Goal: Task Accomplishment & Management: Manage account settings

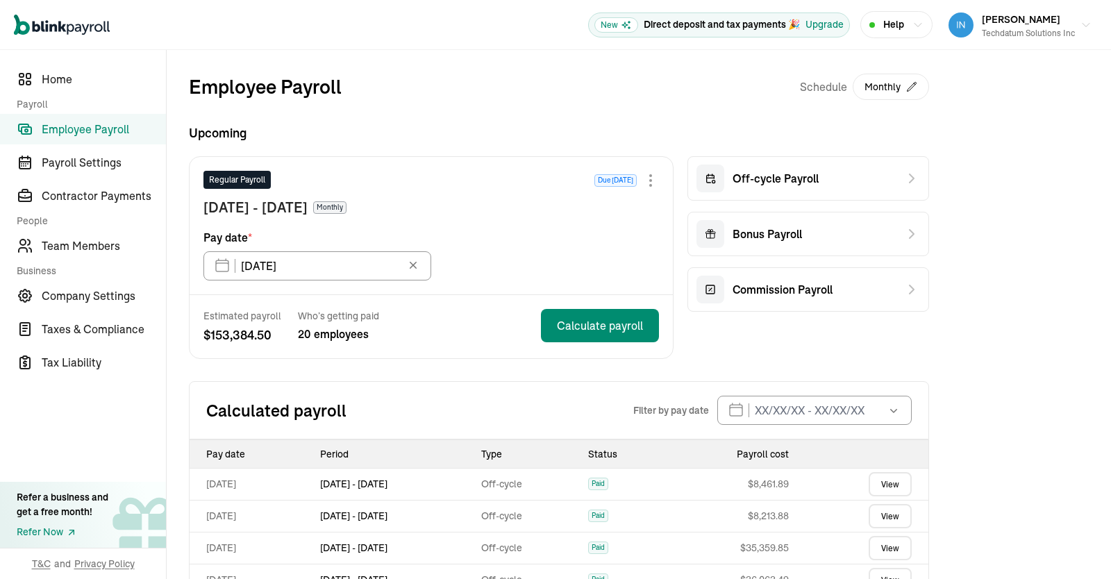
scroll to position [264, 0]
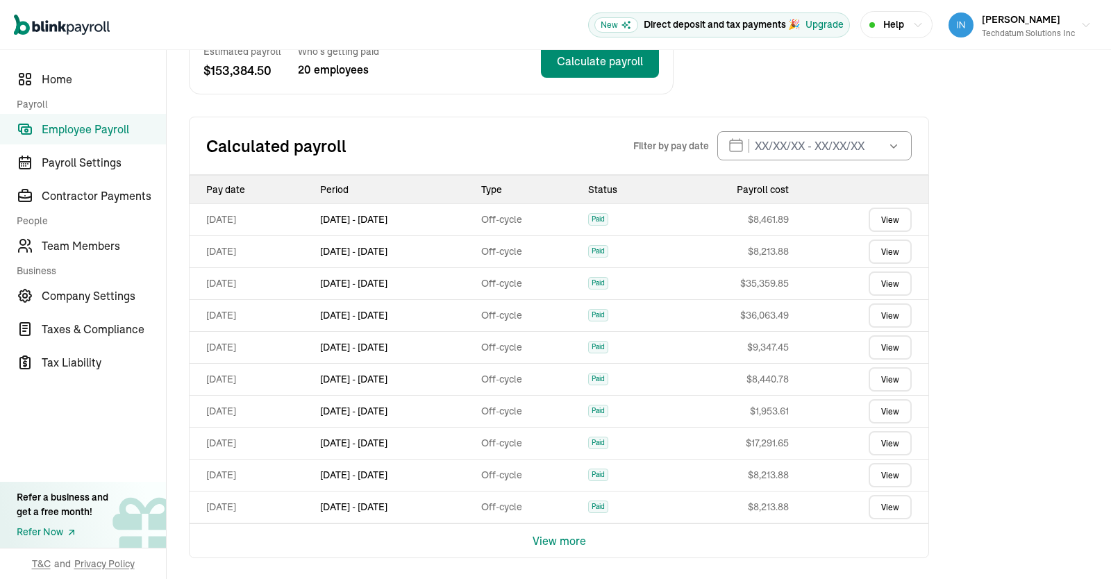
click at [78, 127] on span "Employee Payroll" at bounding box center [104, 129] width 124 height 17
click at [86, 238] on span "Team Members" at bounding box center [104, 245] width 124 height 17
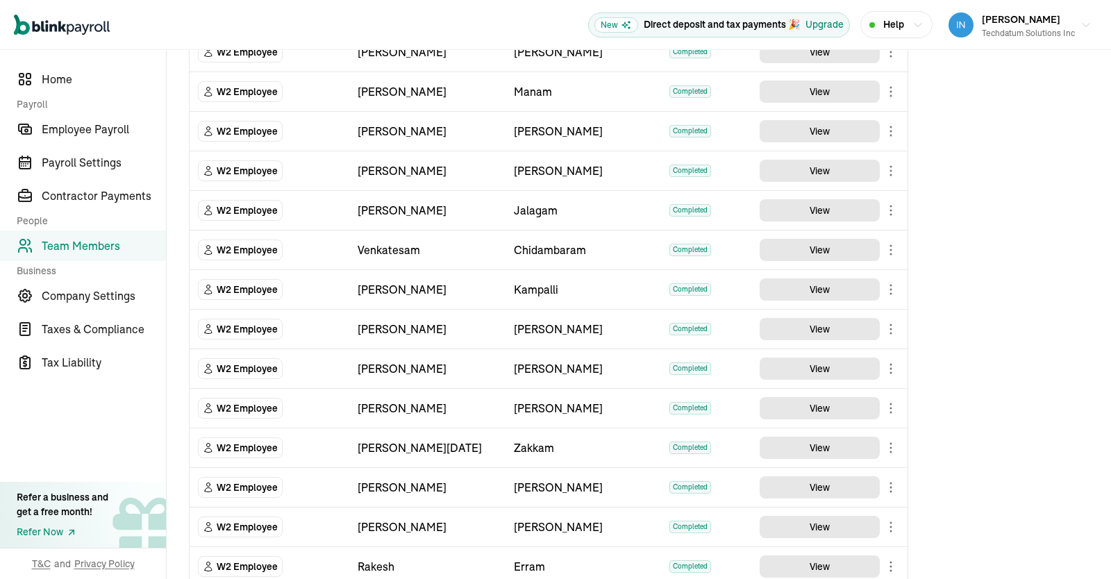
scroll to position [417, 0]
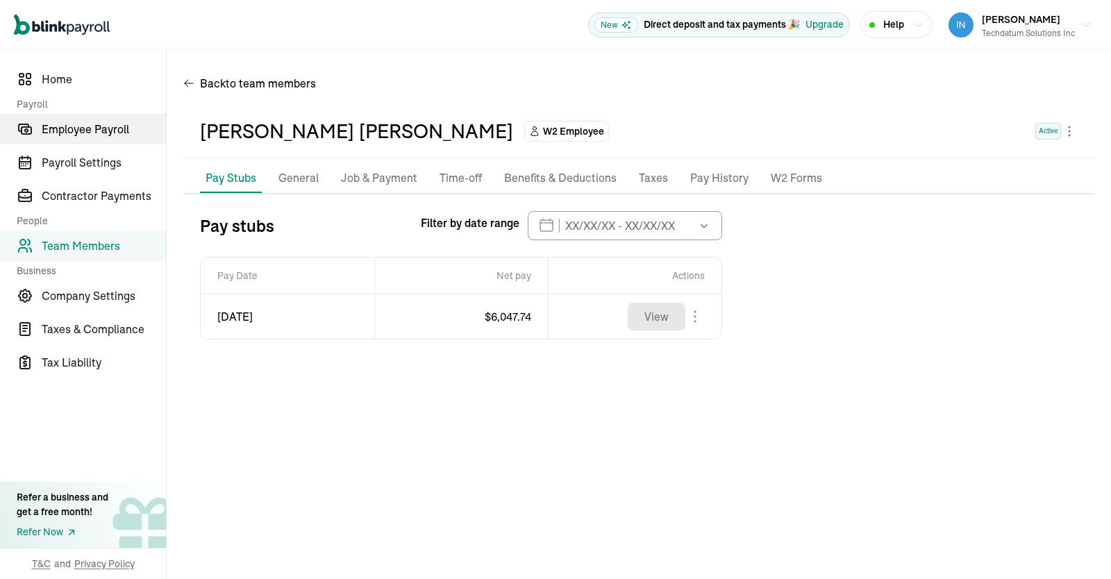
click at [97, 128] on span "Employee Payroll" at bounding box center [104, 129] width 124 height 17
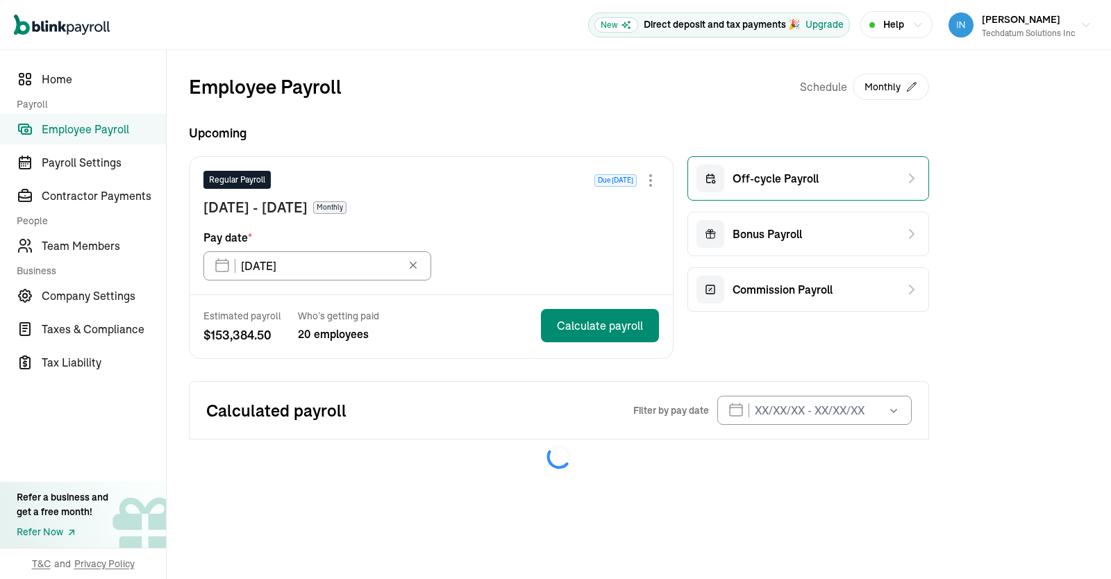
click at [846, 174] on div "Off-cycle Payroll" at bounding box center [808, 178] width 242 height 44
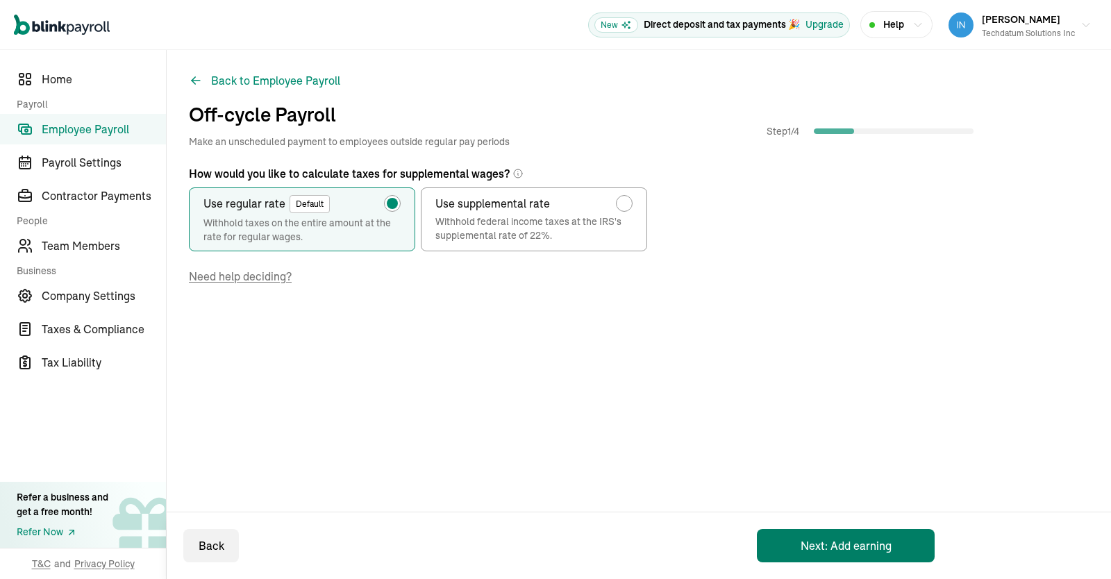
click at [840, 546] on button "Next: Add earning" at bounding box center [846, 545] width 178 height 33
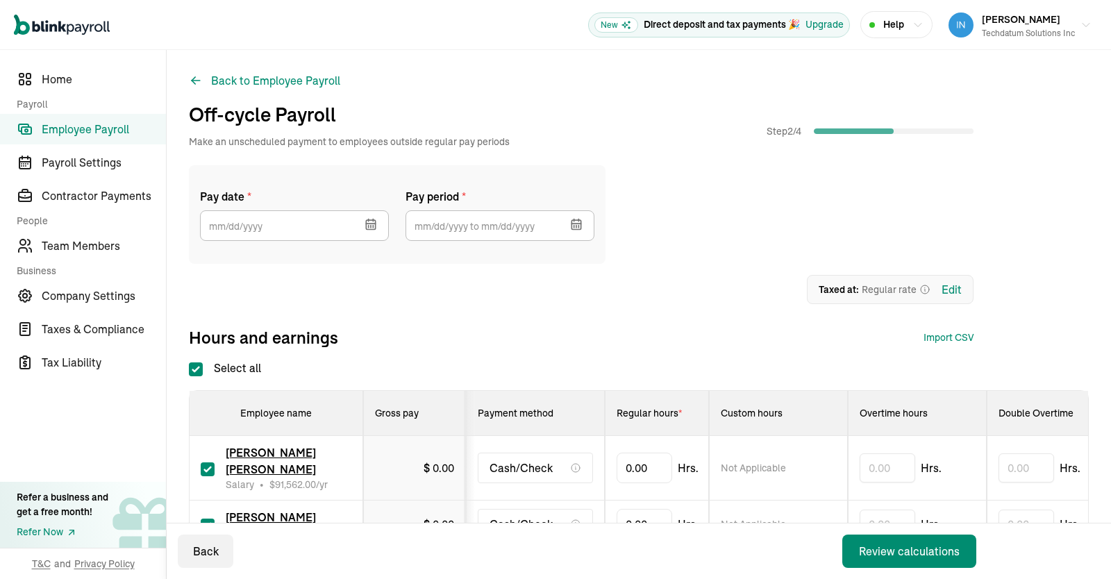
click at [363, 219] on button "button" at bounding box center [369, 223] width 39 height 36
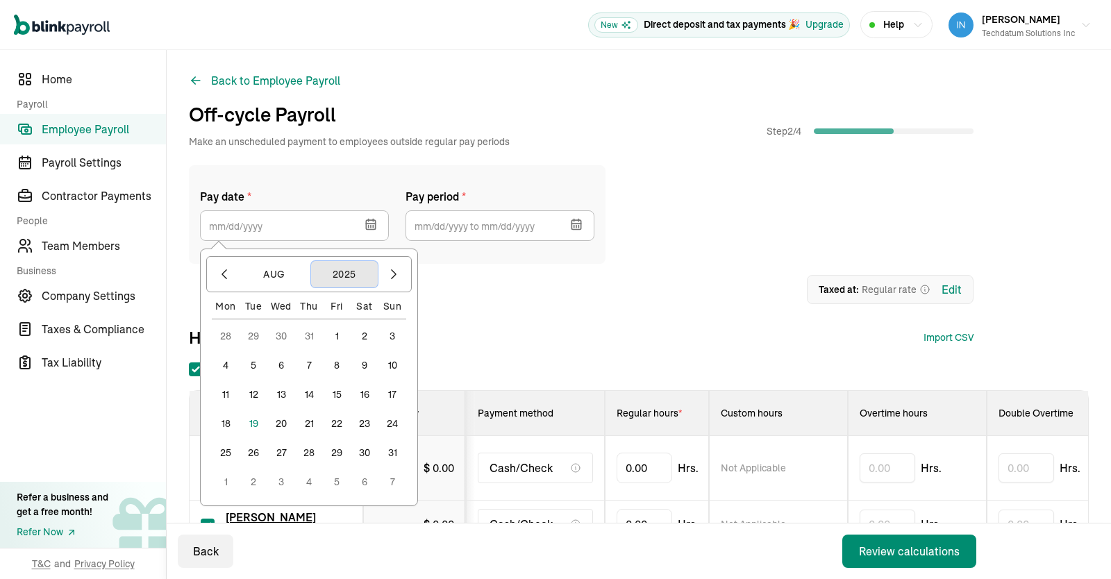
click at [345, 277] on button "2025" at bounding box center [344, 274] width 67 height 26
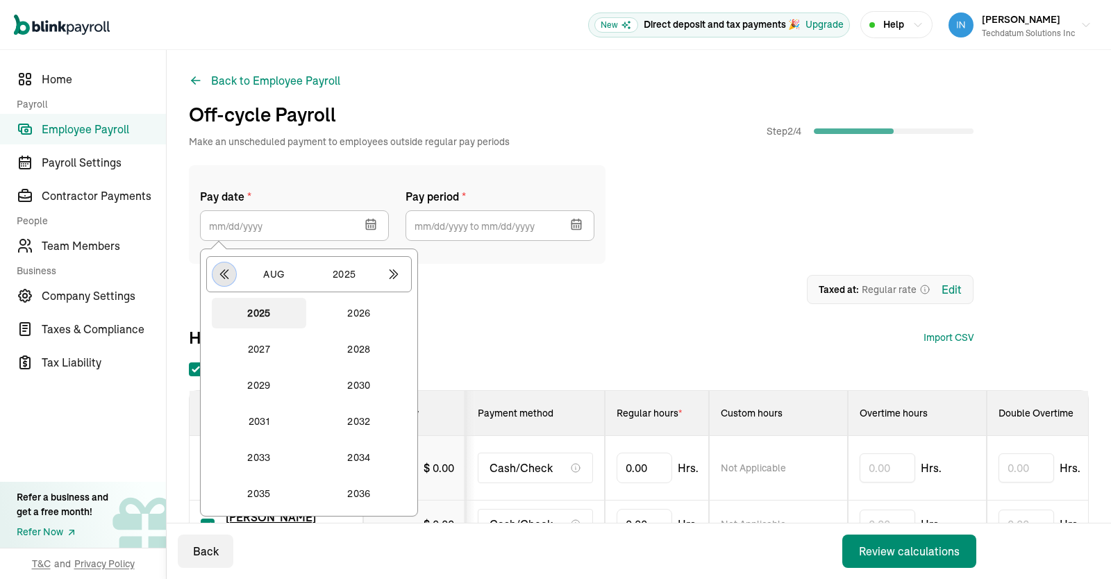
click at [221, 276] on icon "button" at bounding box center [224, 274] width 14 height 14
click at [364, 500] on button "2024" at bounding box center [359, 493] width 94 height 31
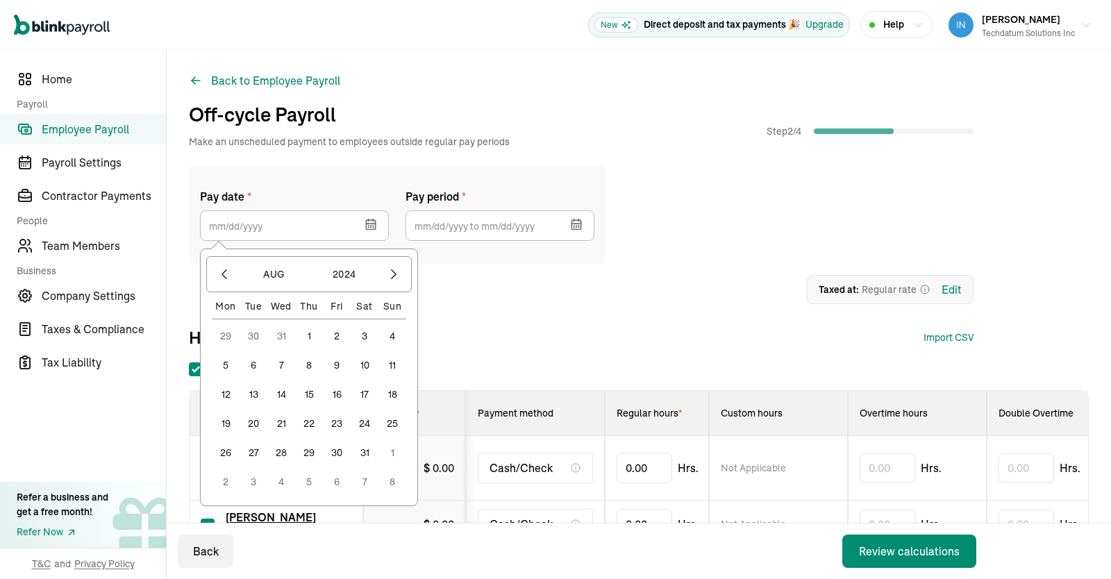
click at [370, 451] on button "31" at bounding box center [365, 453] width 28 height 28
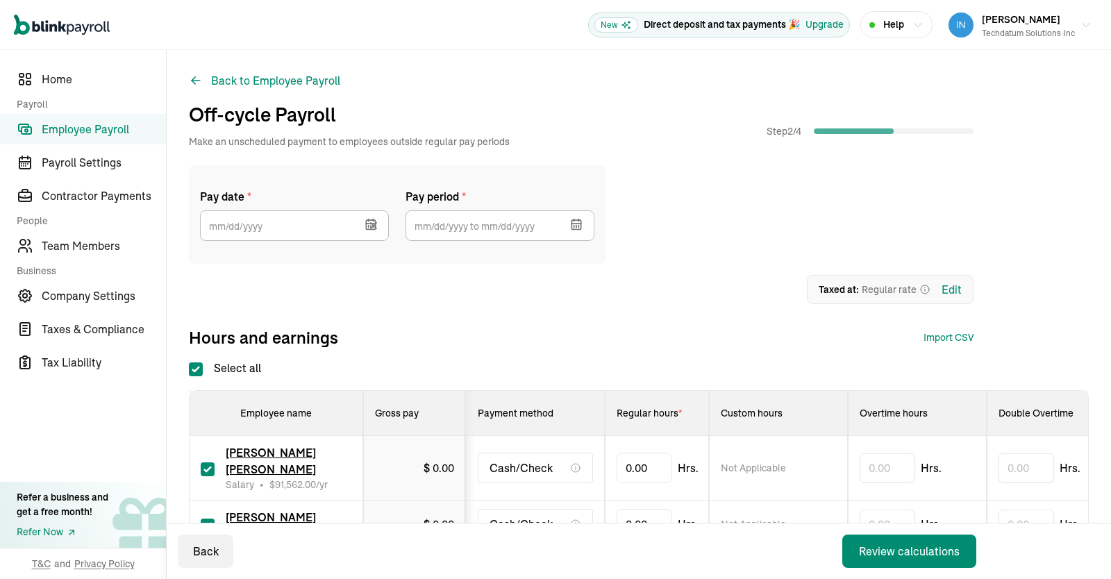
type input "[DATE]"
click at [580, 228] on icon "button" at bounding box center [575, 224] width 9 height 9
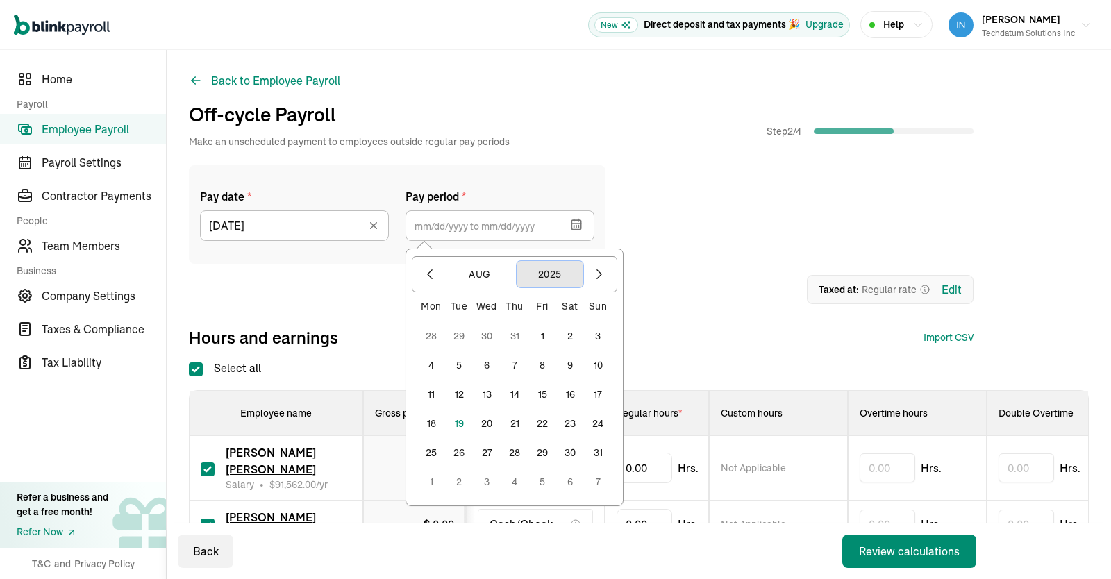
click at [550, 275] on button "2025" at bounding box center [549, 274] width 67 height 26
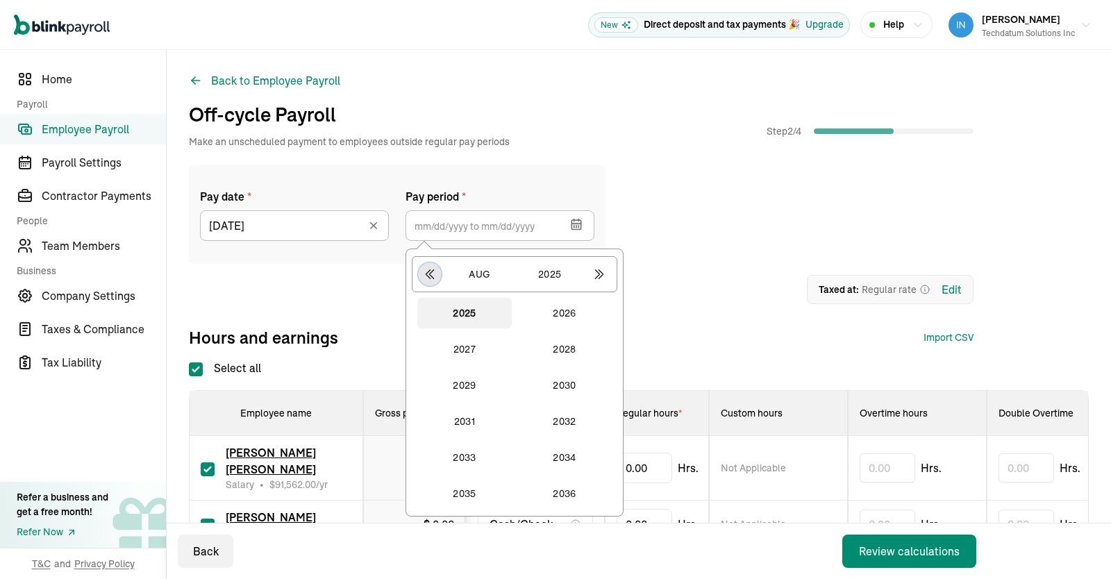
click at [435, 280] on icon "button" at bounding box center [430, 274] width 14 height 14
click at [567, 488] on button "2024" at bounding box center [564, 493] width 94 height 31
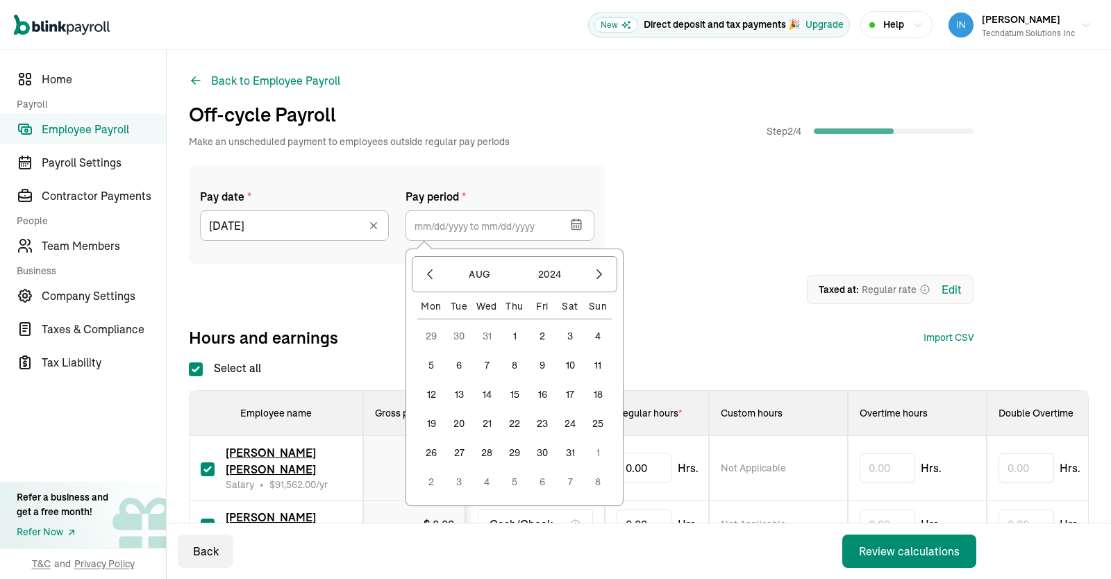
click at [512, 334] on button "1" at bounding box center [514, 336] width 28 height 28
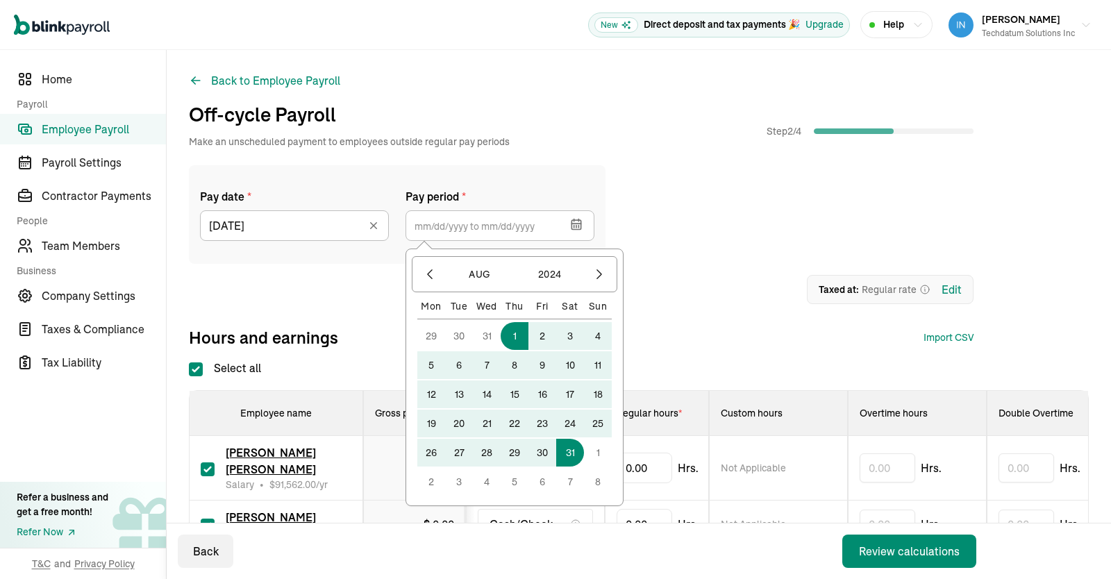
click at [571, 460] on button "31" at bounding box center [570, 453] width 28 height 28
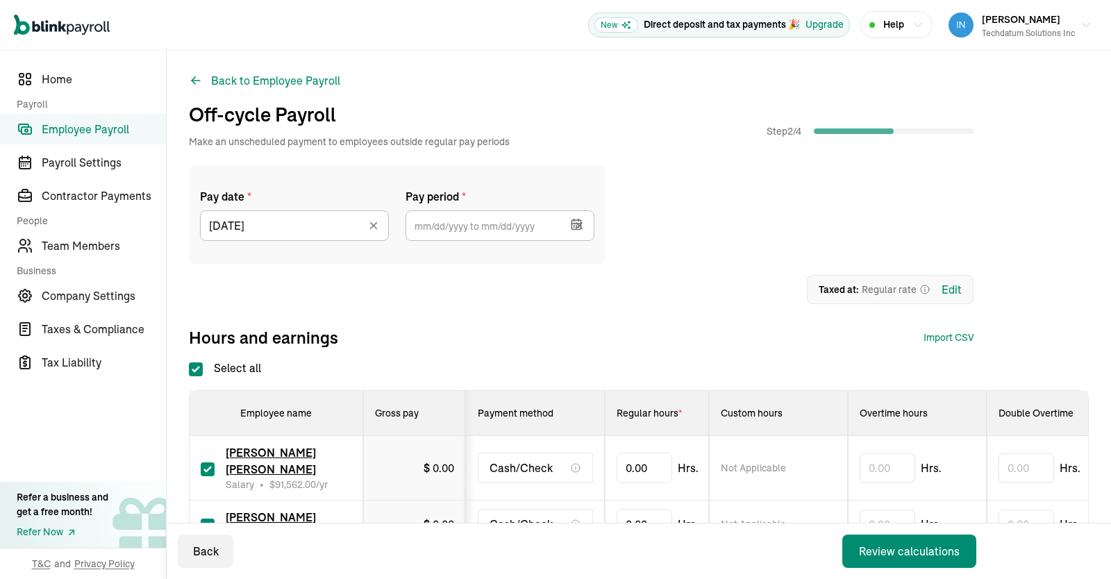
type input "[DATE] ~ [DATE]"
click at [201, 366] on input "Select all" at bounding box center [196, 369] width 14 height 14
checkbox input "false"
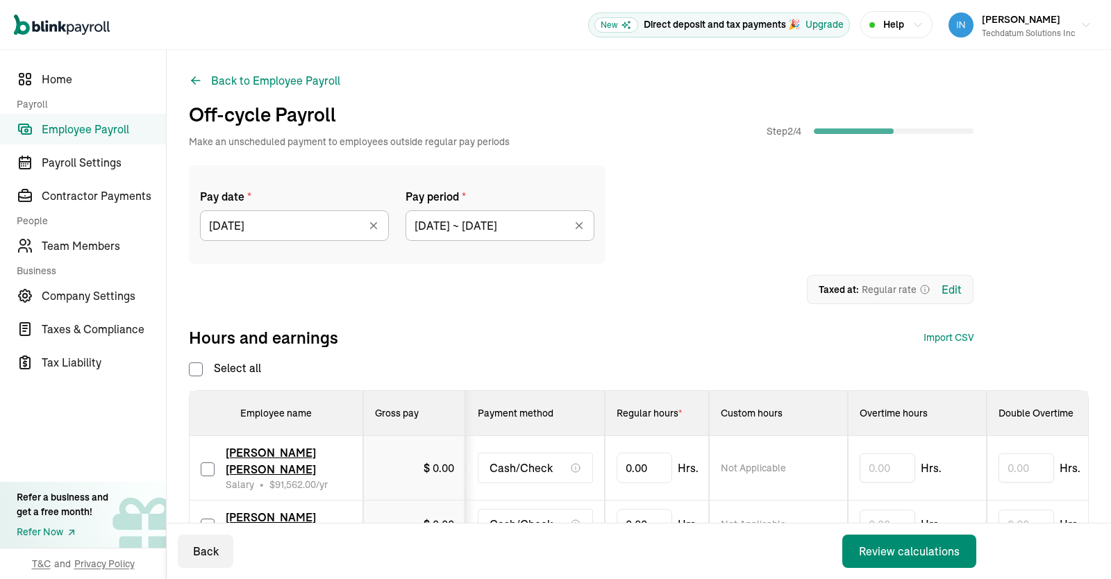
checkbox input "false"
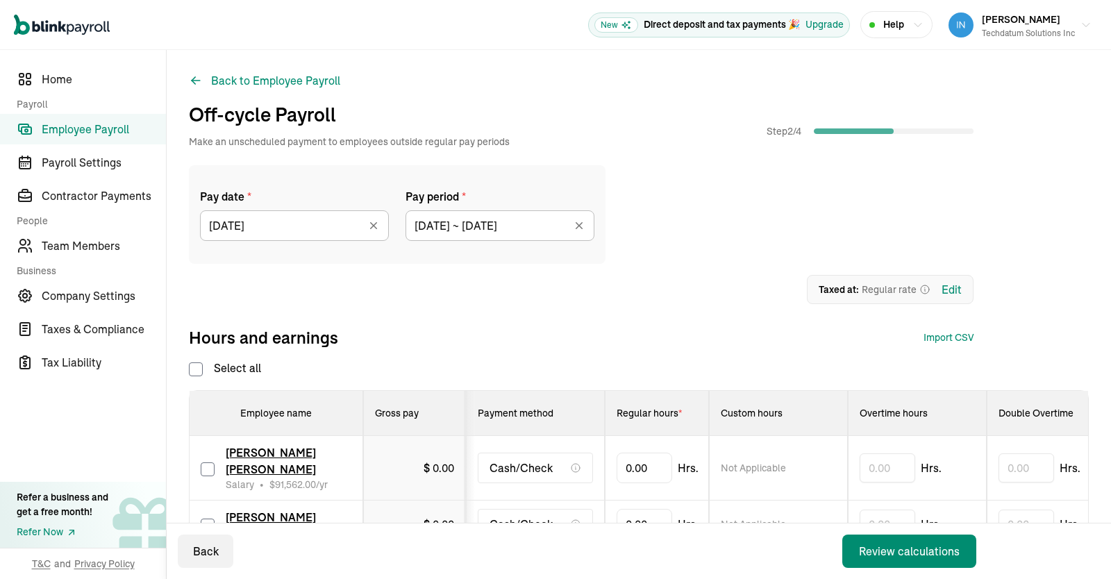
checkbox input "false"
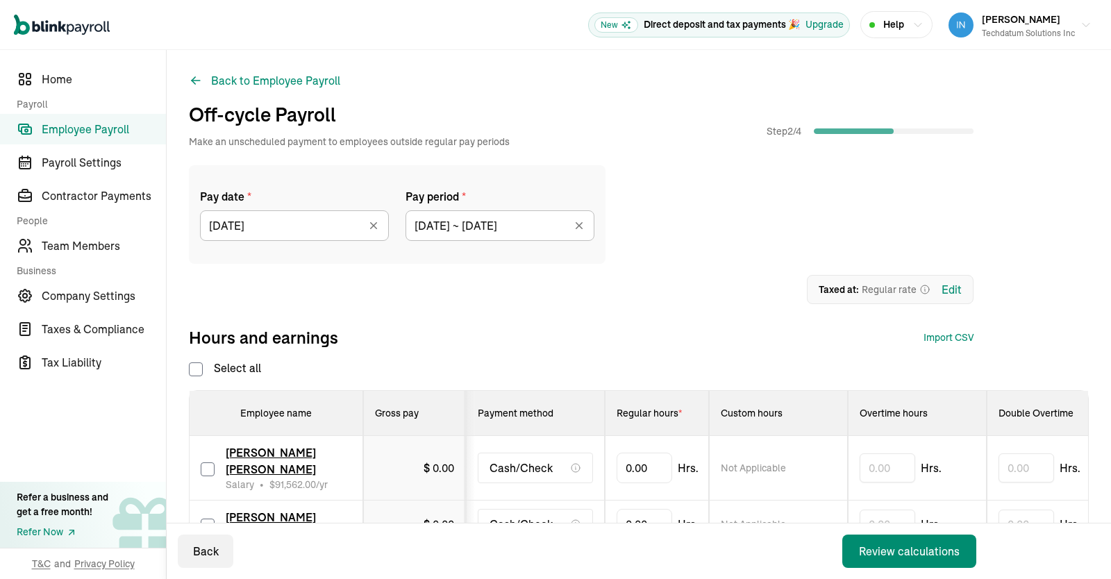
checkbox input "false"
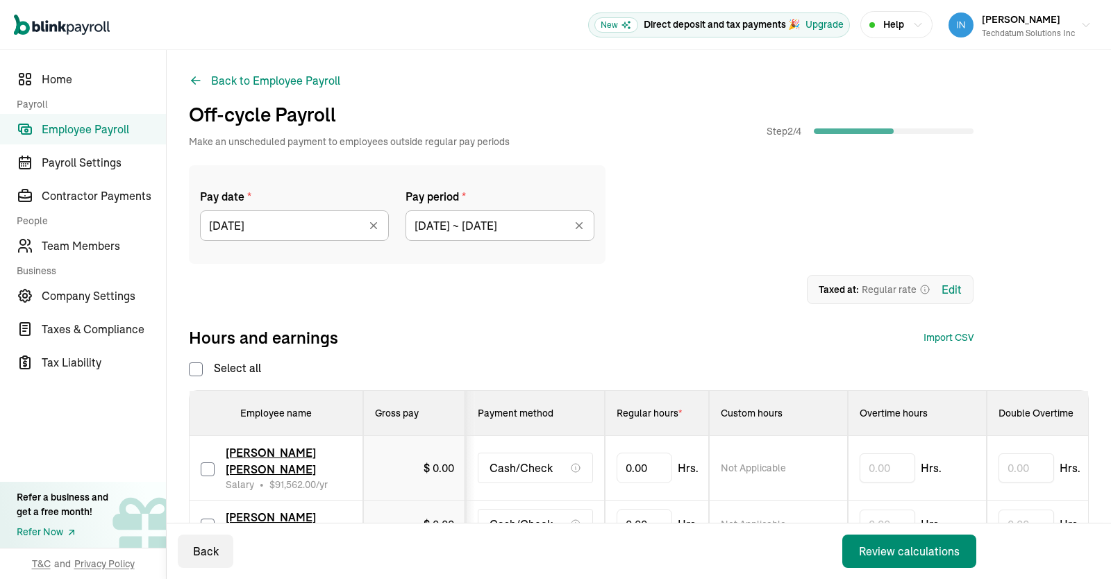
checkbox input "false"
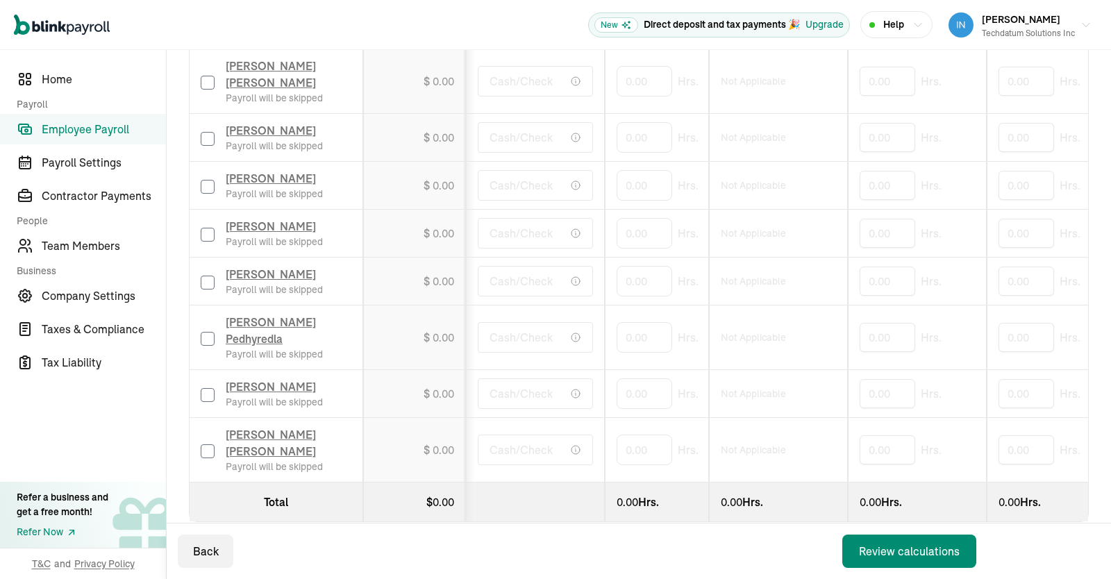
scroll to position [1045, 0]
click at [210, 441] on div "[PERSON_NAME] [PERSON_NAME] Payroll will be skipped" at bounding box center [276, 448] width 151 height 47
click at [203, 441] on label at bounding box center [208, 449] width 14 height 17
click at [203, 444] on input "checkbox" at bounding box center [208, 451] width 14 height 14
checkbox input "true"
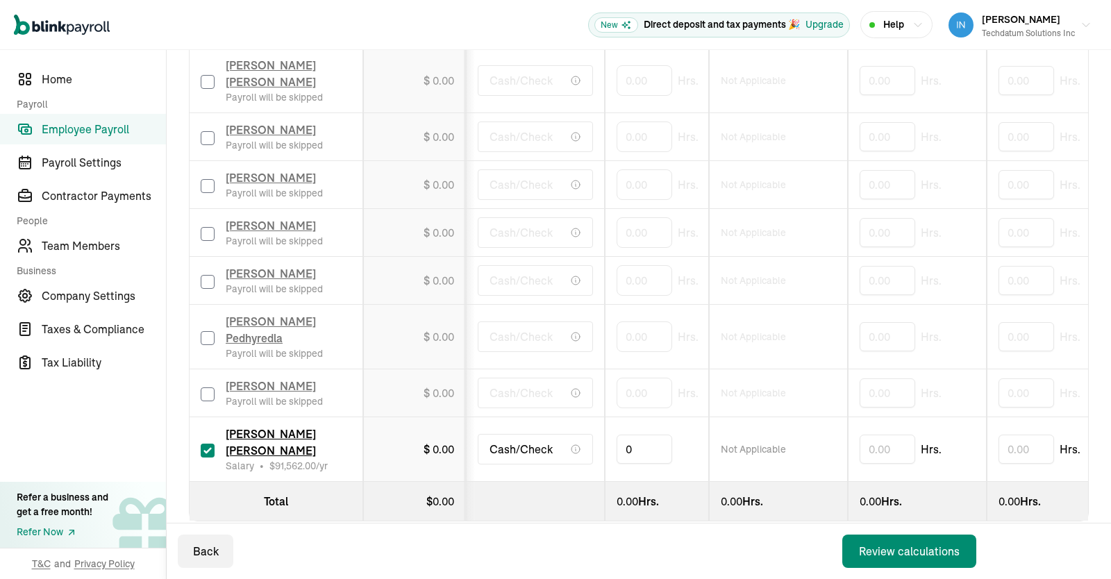
drag, startPoint x: 644, startPoint y: 429, endPoint x: 593, endPoint y: 431, distance: 51.4
click at [616, 435] on input "0" at bounding box center [644, 449] width 56 height 29
type input "173.33333"
click at [752, 537] on div "Back Review calculations" at bounding box center [580, 551] width 826 height 56
click at [915, 543] on div "Review calculations" at bounding box center [909, 551] width 101 height 17
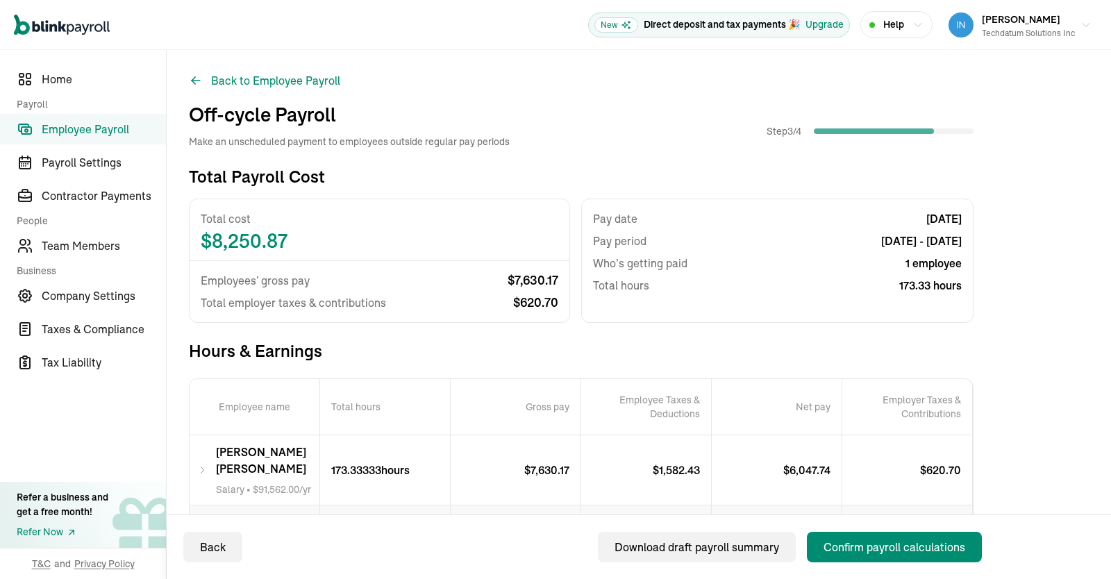
scroll to position [94, 0]
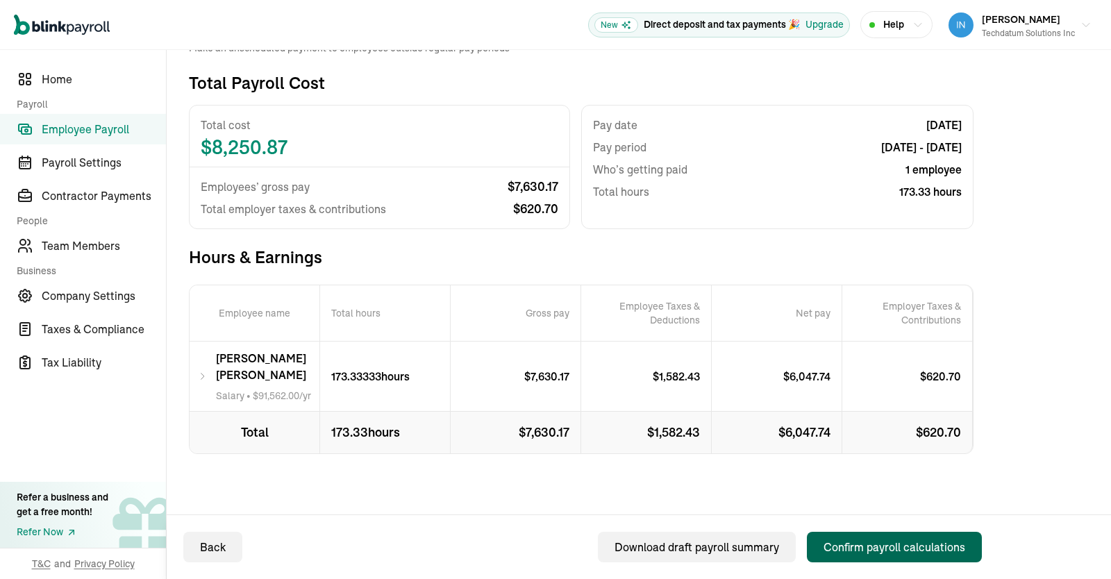
click at [852, 536] on button "Confirm payroll calculations" at bounding box center [894, 547] width 175 height 31
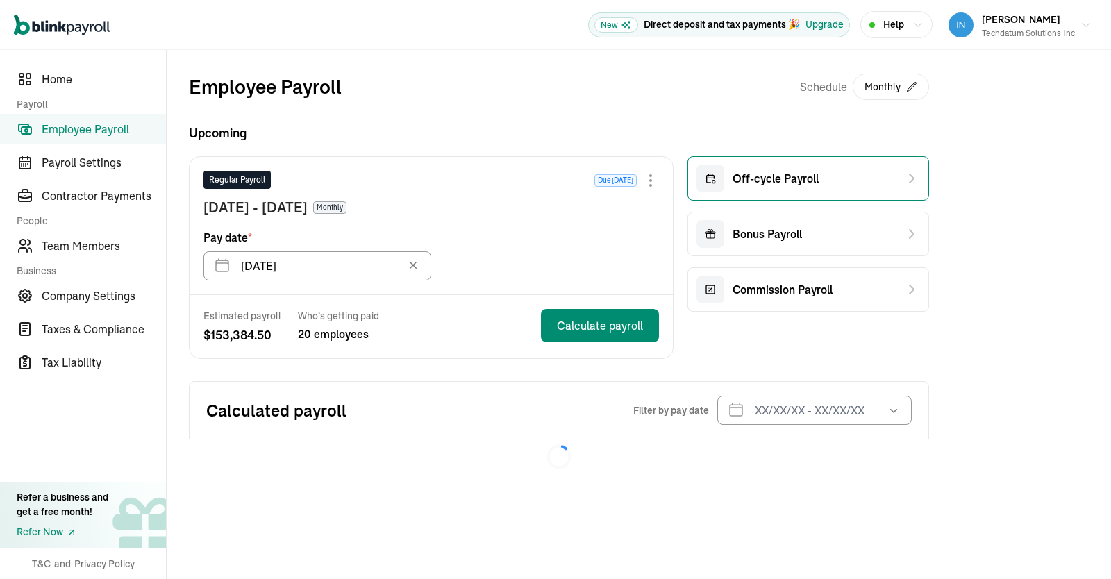
click at [814, 169] on div "Off-cycle Payroll" at bounding box center [757, 179] width 122 height 28
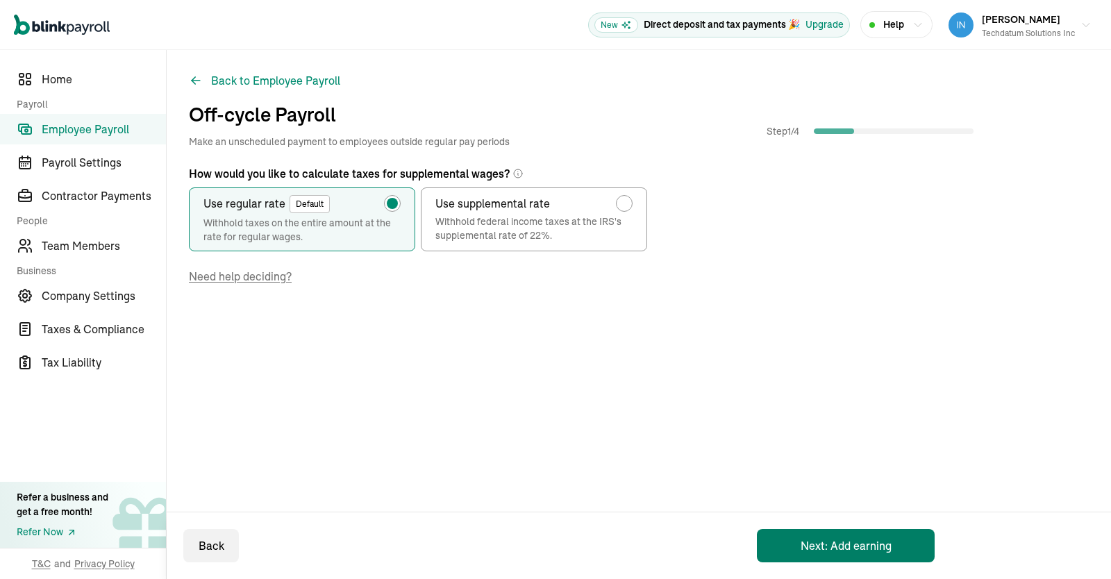
click at [845, 545] on button "Next: Add earning" at bounding box center [846, 545] width 178 height 33
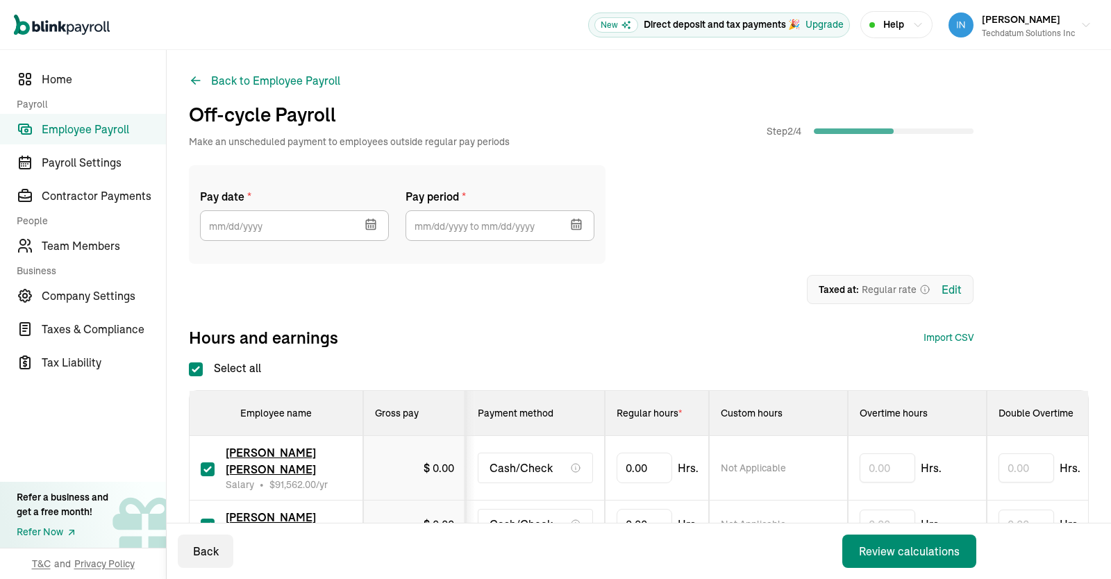
click at [375, 224] on icon "button" at bounding box center [370, 224] width 9 height 9
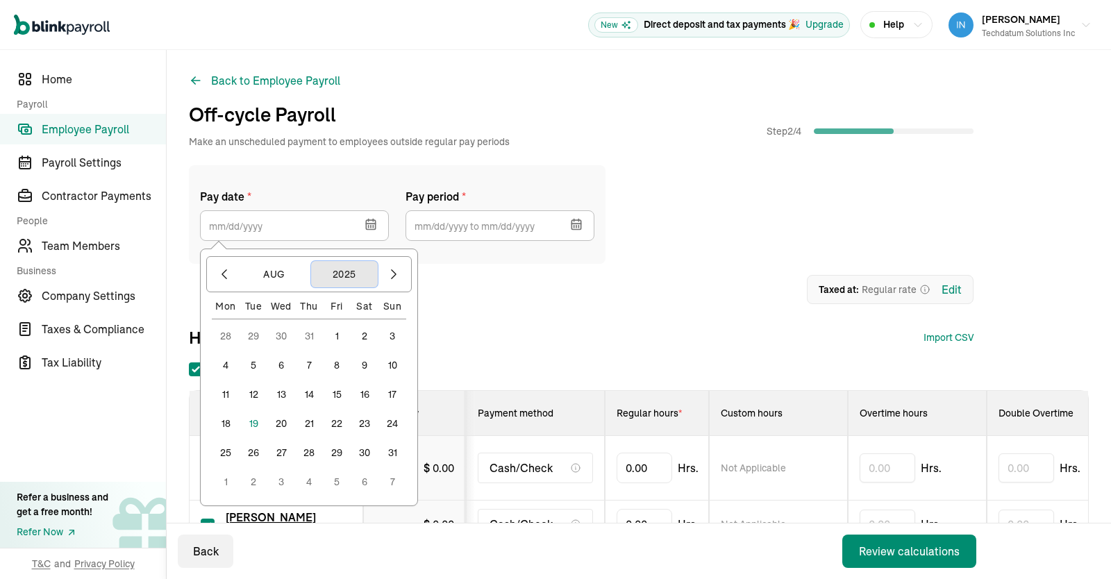
click at [366, 278] on button "2025" at bounding box center [344, 274] width 67 height 26
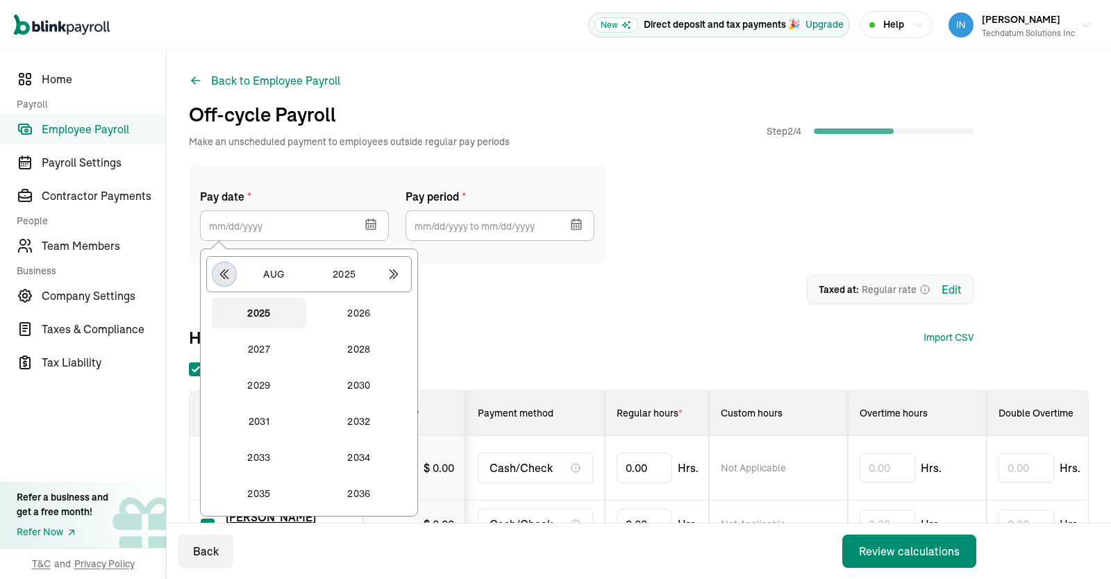
click at [224, 280] on icon "button" at bounding box center [224, 274] width 14 height 14
click at [360, 494] on button "2024" at bounding box center [359, 493] width 94 height 31
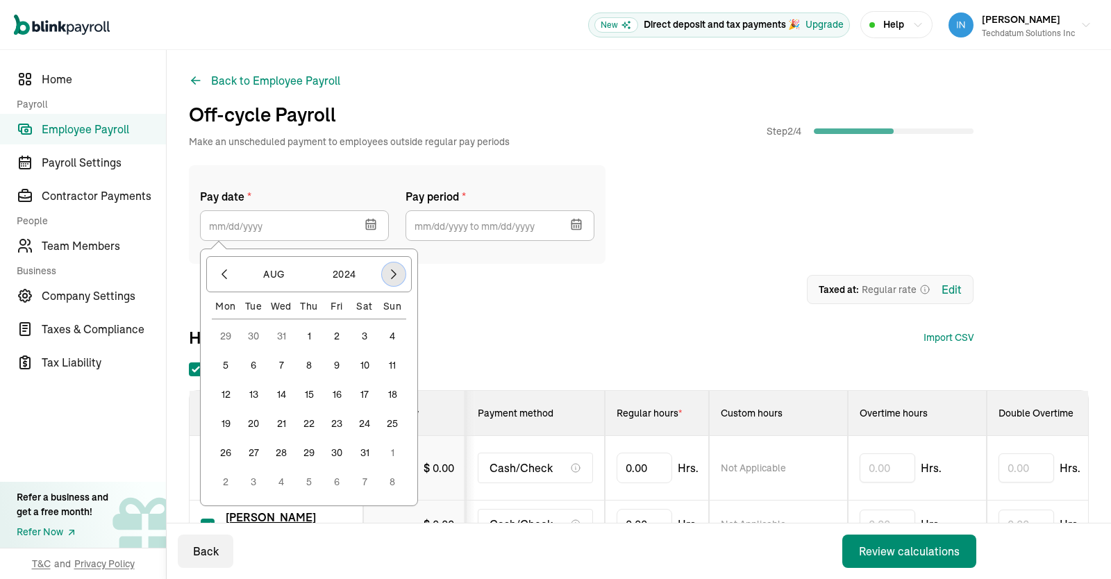
click at [385, 278] on button "button" at bounding box center [394, 274] width 24 height 24
click at [224, 482] on button "30" at bounding box center [226, 482] width 28 height 28
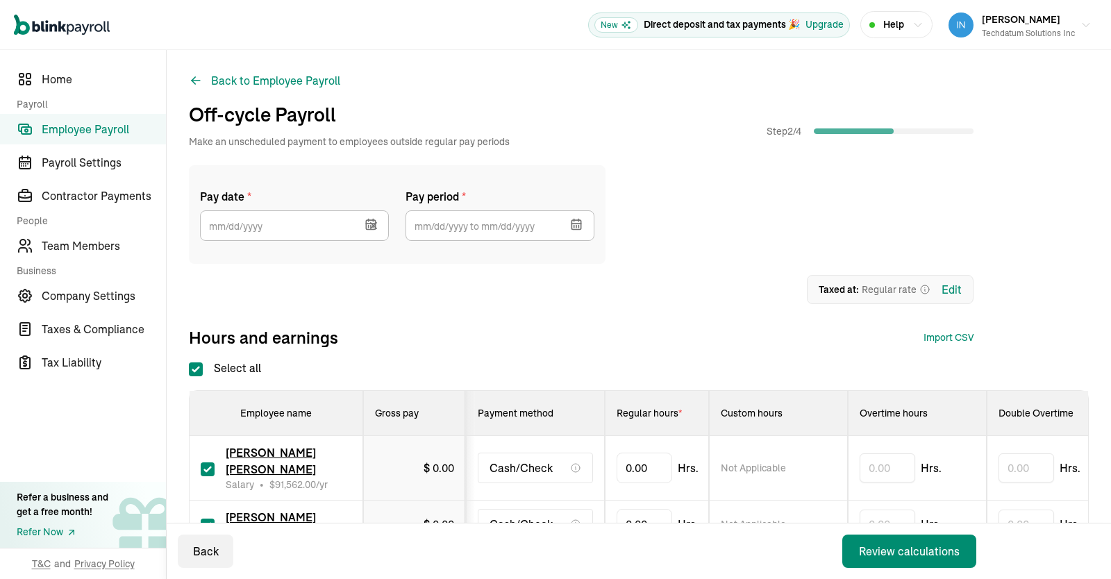
type input "[DATE]"
click at [577, 221] on icon "button" at bounding box center [575, 224] width 9 height 9
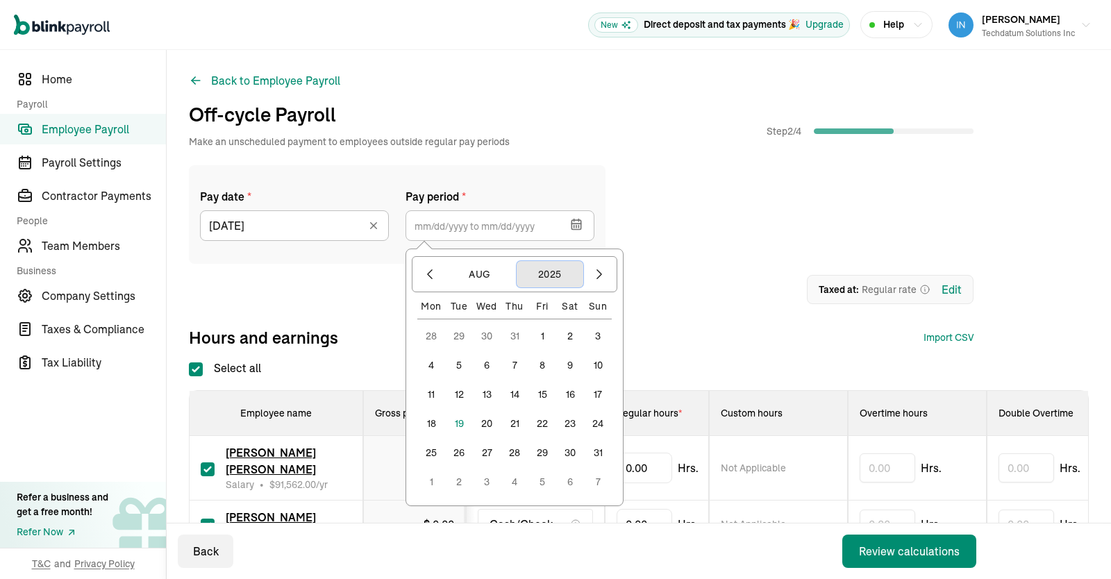
click at [563, 270] on button "2025" at bounding box center [549, 274] width 67 height 26
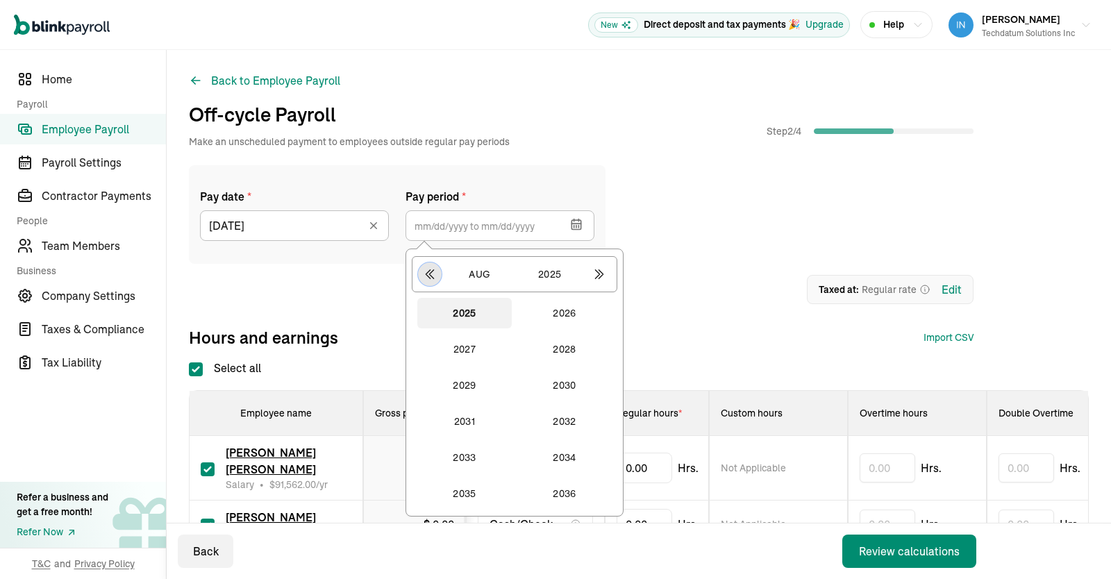
click at [437, 273] on button "button" at bounding box center [430, 274] width 24 height 24
click at [559, 492] on button "2024" at bounding box center [564, 493] width 94 height 31
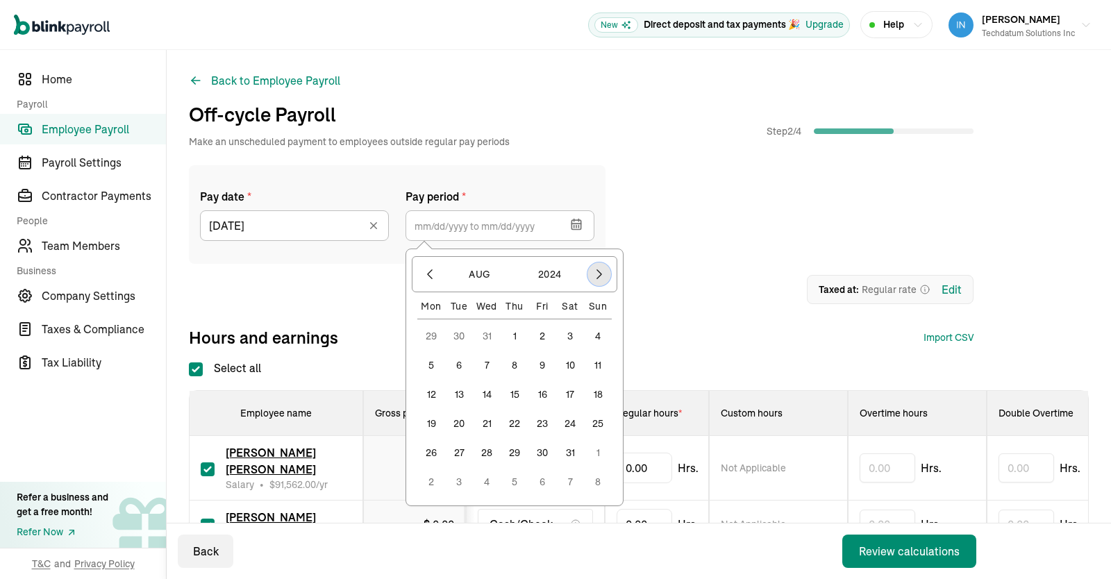
click at [593, 271] on icon "button" at bounding box center [599, 274] width 14 height 14
click at [593, 332] on button "1" at bounding box center [598, 336] width 28 height 28
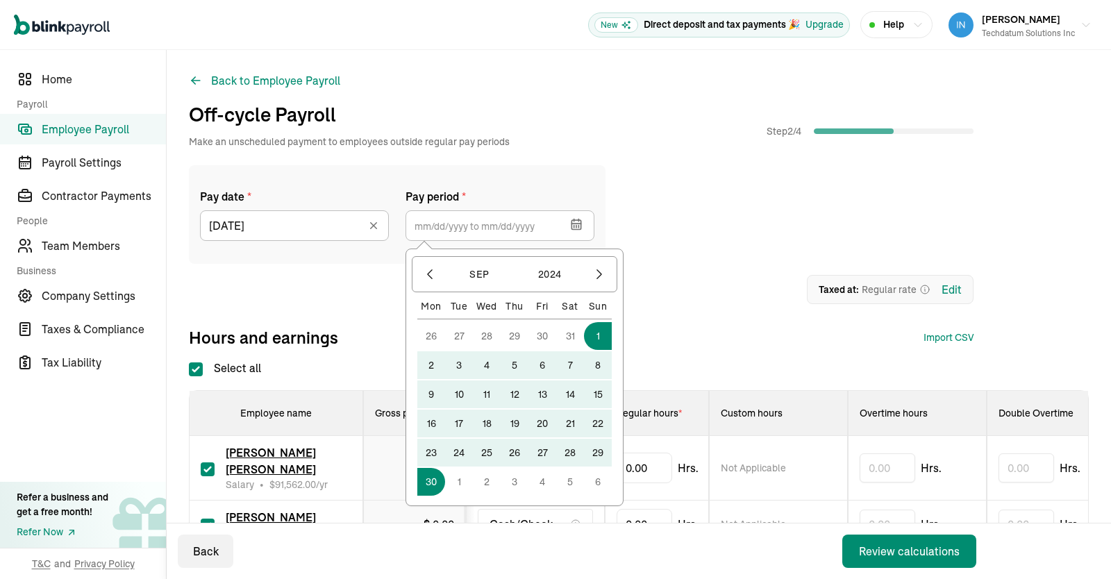
click at [436, 482] on button "30" at bounding box center [431, 482] width 28 height 28
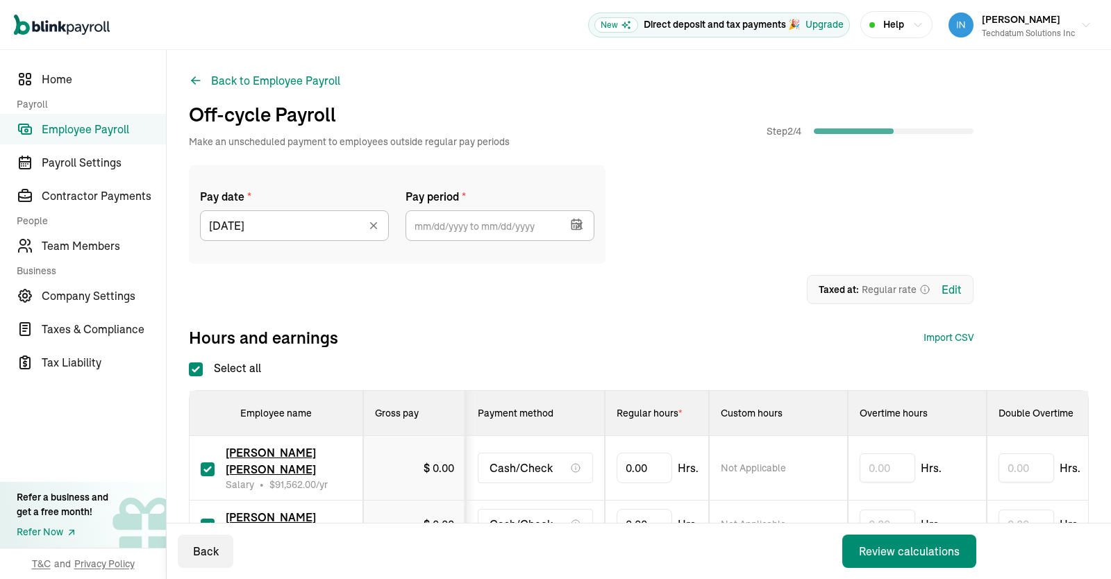
type input "[DATE] ~ [DATE]"
click at [641, 300] on div "1 Upload 2 Map Columns 3 Map Employees Drop your file here or Browse files Expe…" at bounding box center [581, 289] width 784 height 29
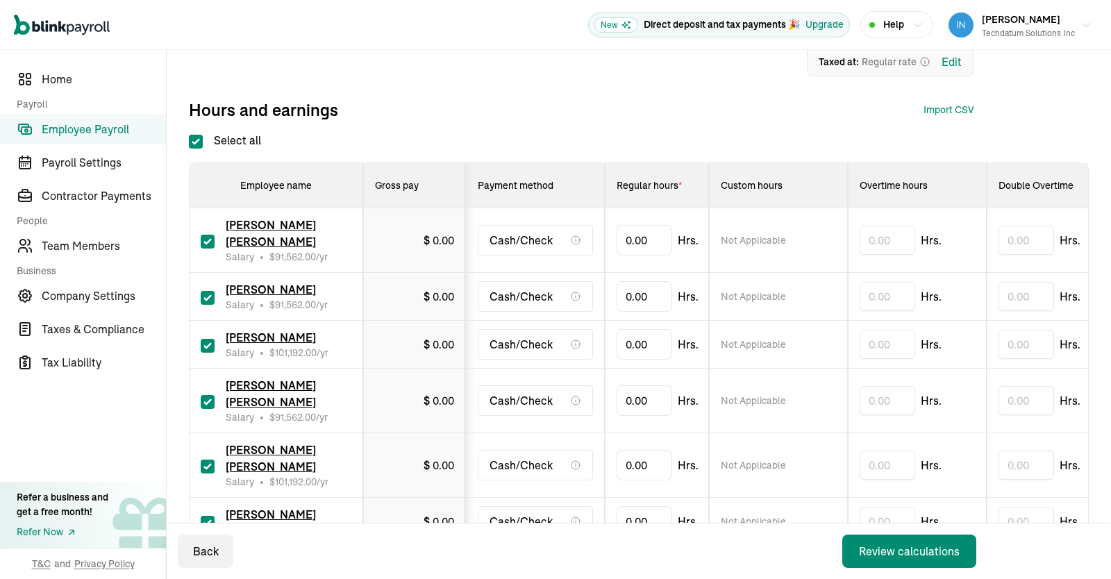
scroll to position [288, 0]
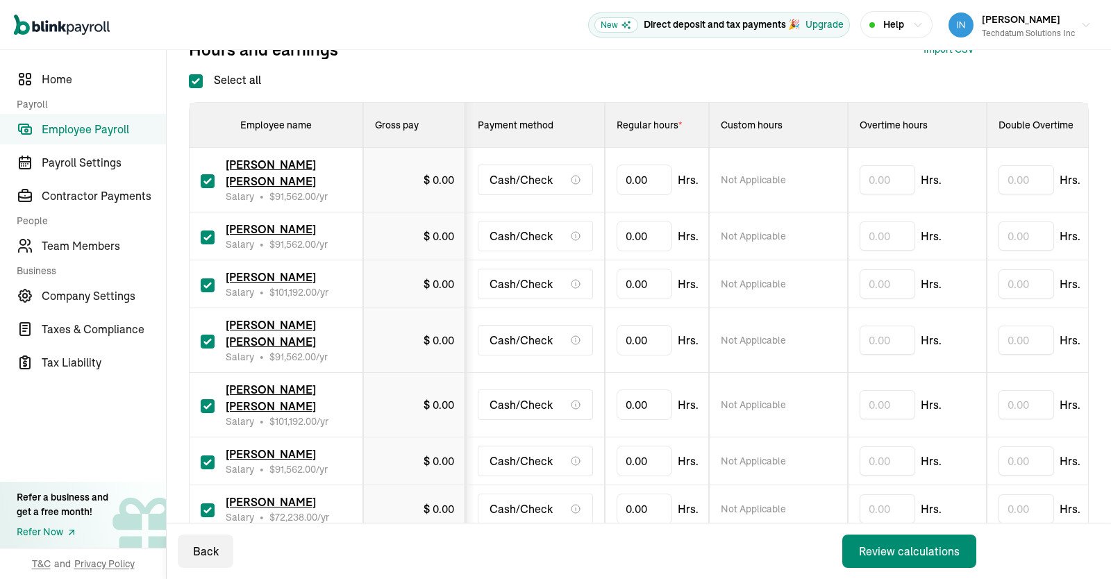
click at [200, 78] on input "Select all" at bounding box center [196, 81] width 14 height 14
checkbox input "false"
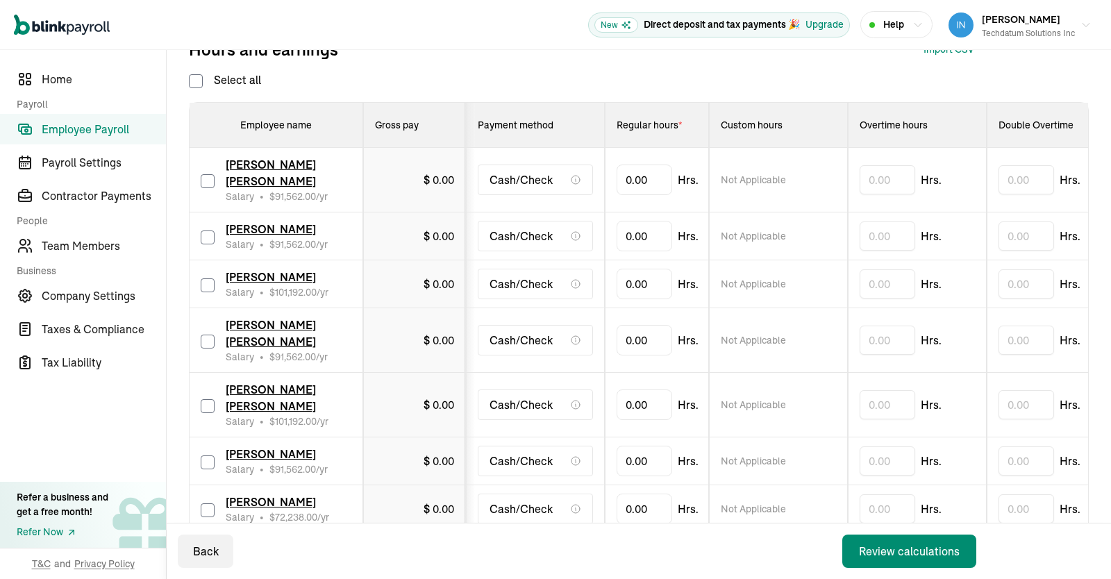
checkbox input "false"
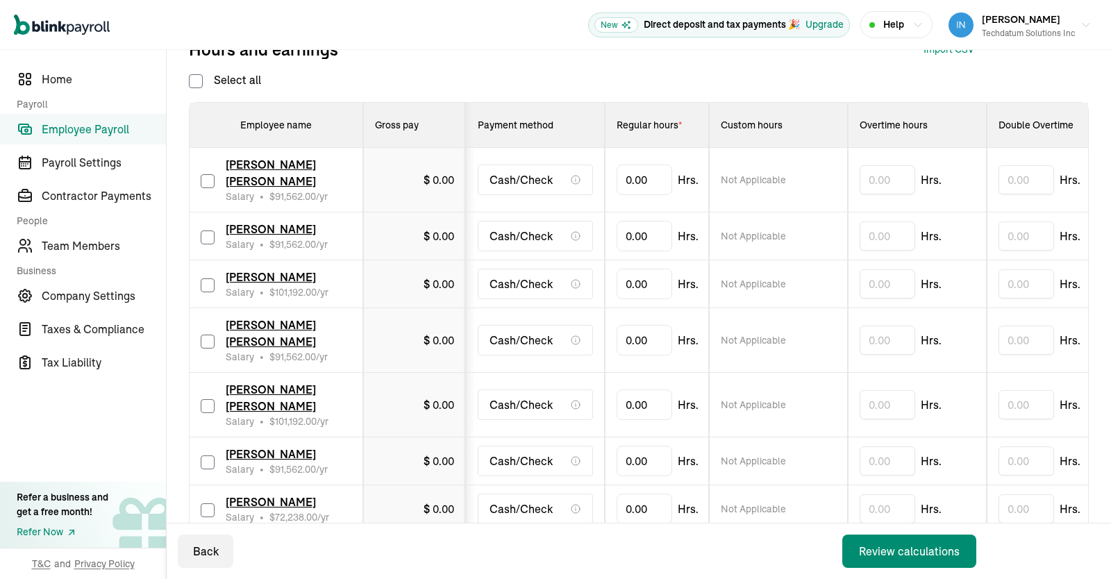
checkbox input "false"
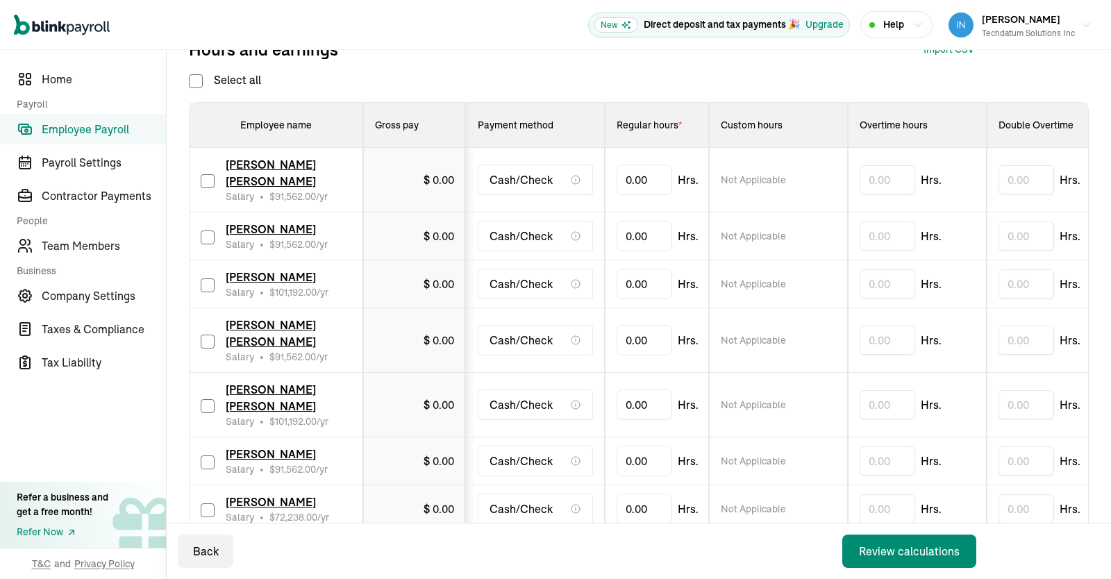
checkbox input "false"
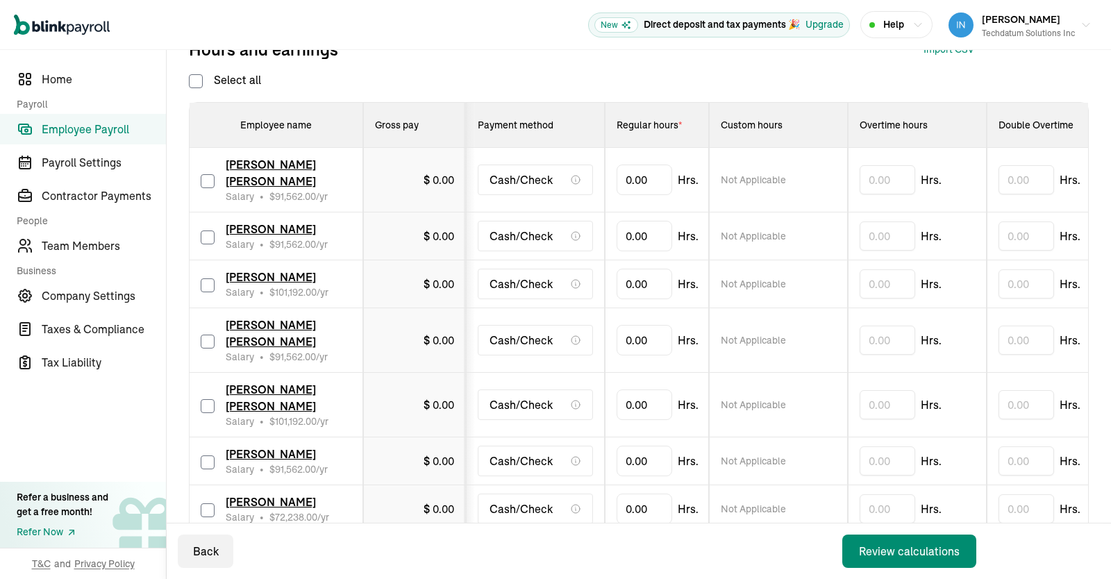
checkbox input "false"
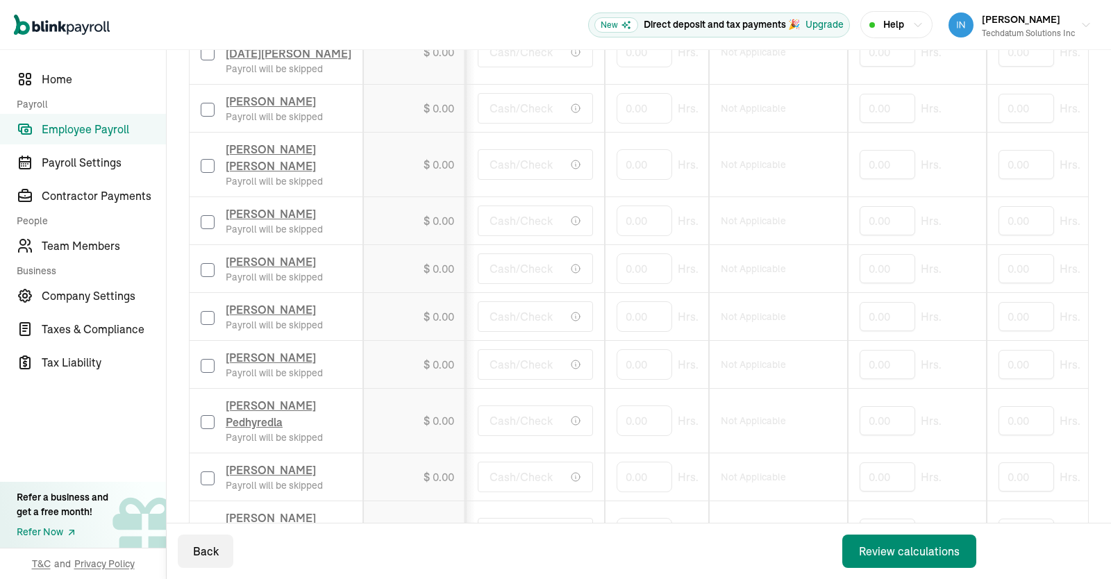
scroll to position [1045, 0]
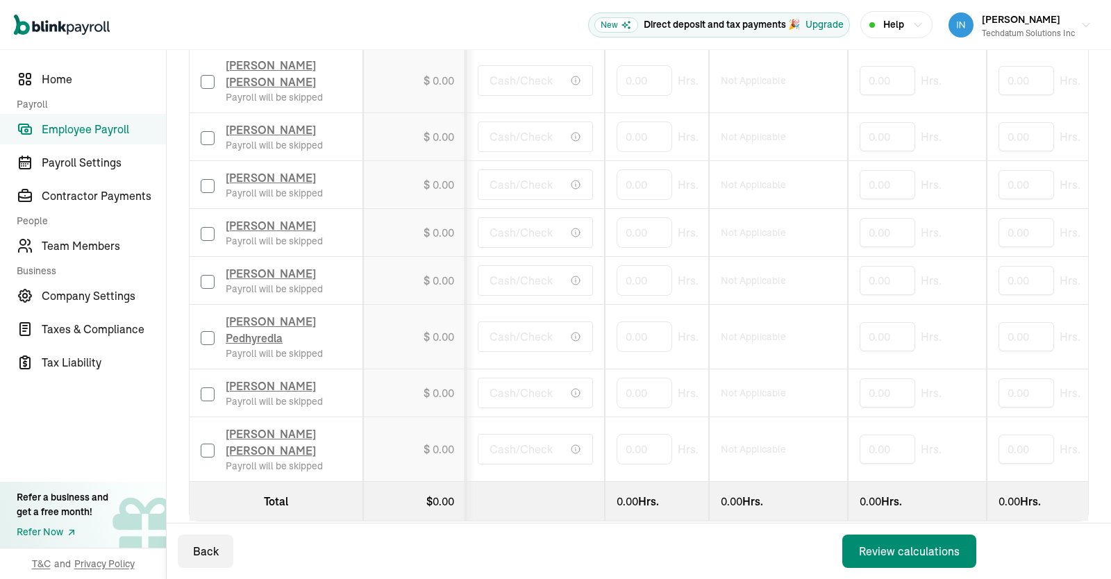
click at [205, 444] on input "checkbox" at bounding box center [208, 451] width 14 height 14
checkbox input "true"
drag, startPoint x: 650, startPoint y: 430, endPoint x: 561, endPoint y: 422, distance: 89.9
type input "80"
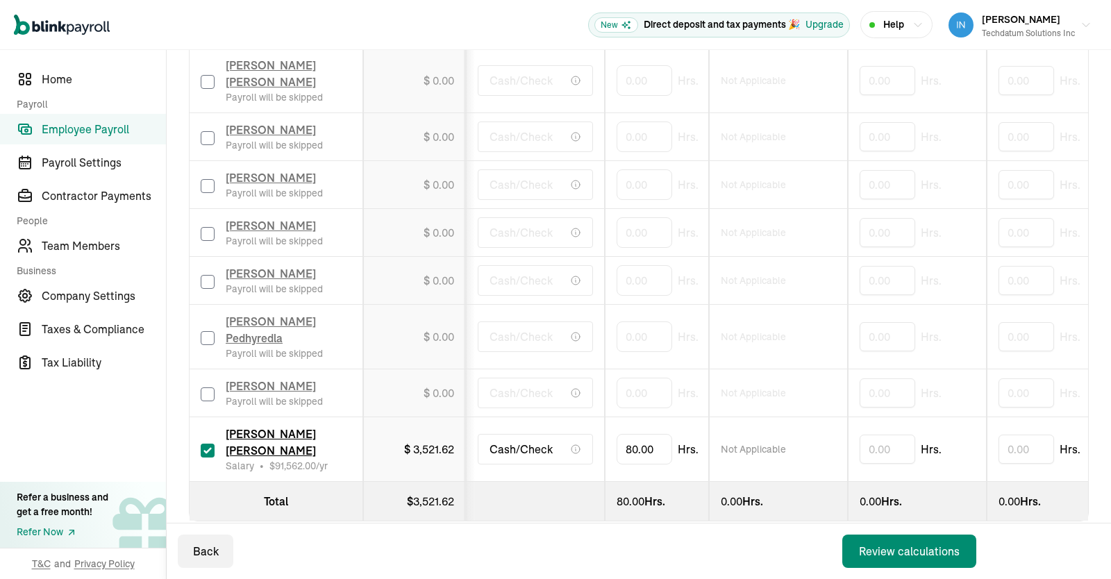
click at [703, 524] on div "Back Review calculations" at bounding box center [580, 551] width 826 height 56
click at [878, 555] on div "Review calculations" at bounding box center [909, 551] width 101 height 17
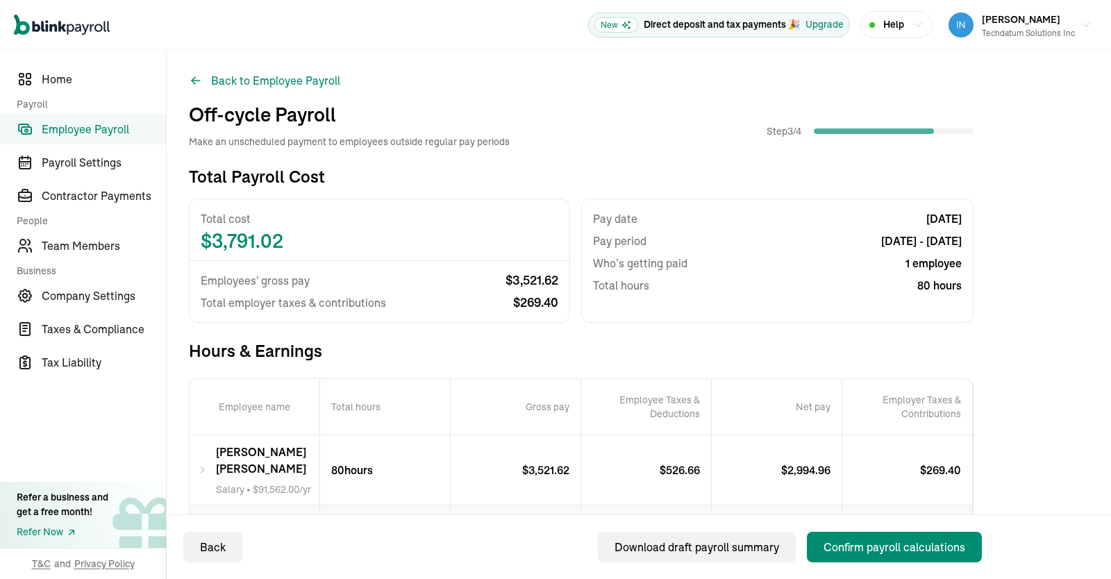
scroll to position [94, 0]
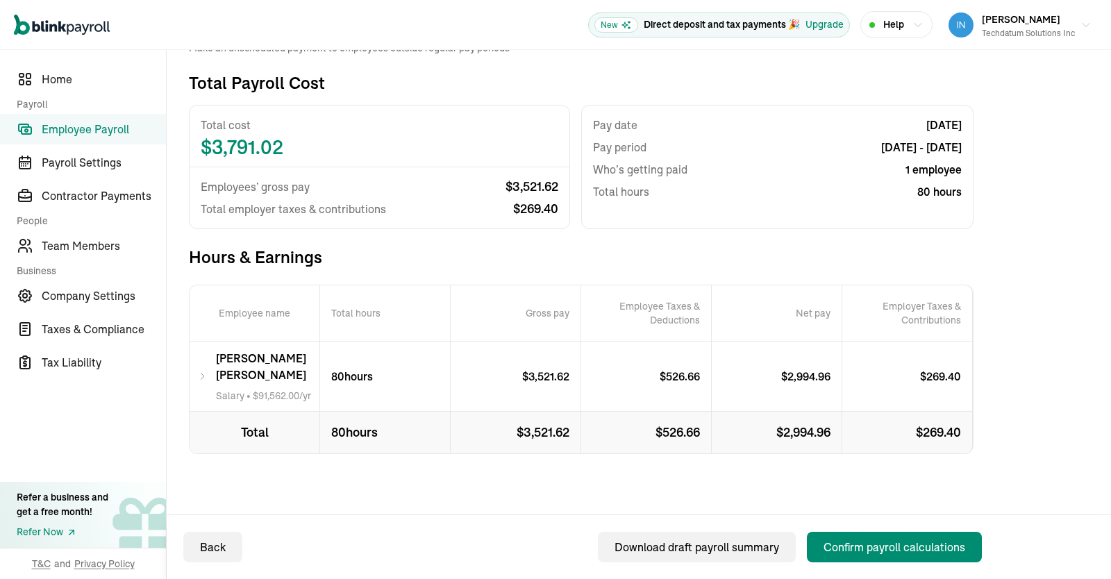
click at [198, 379] on icon at bounding box center [203, 376] width 10 height 17
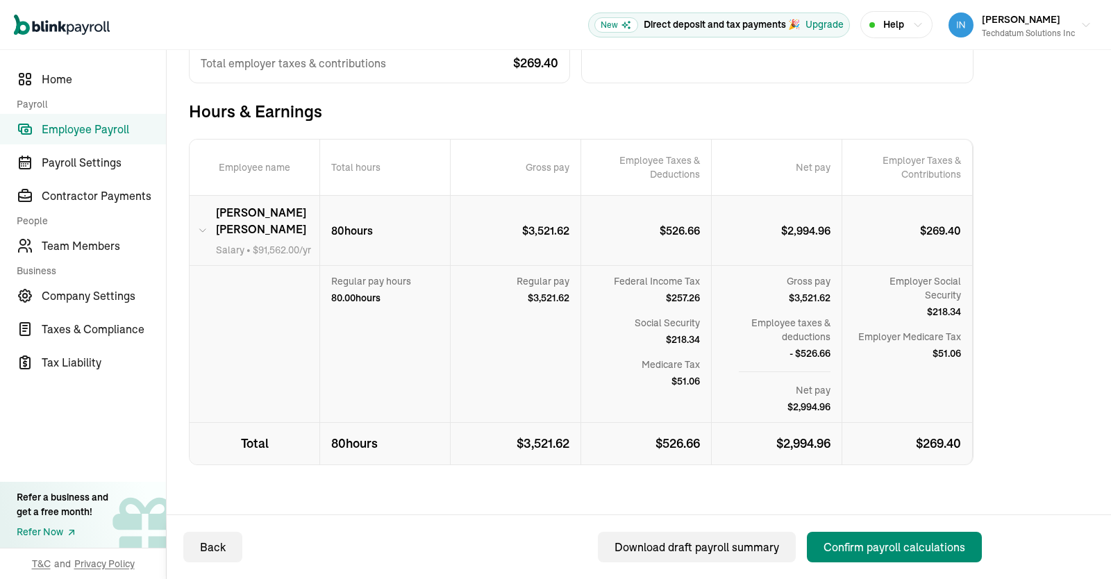
scroll to position [251, 0]
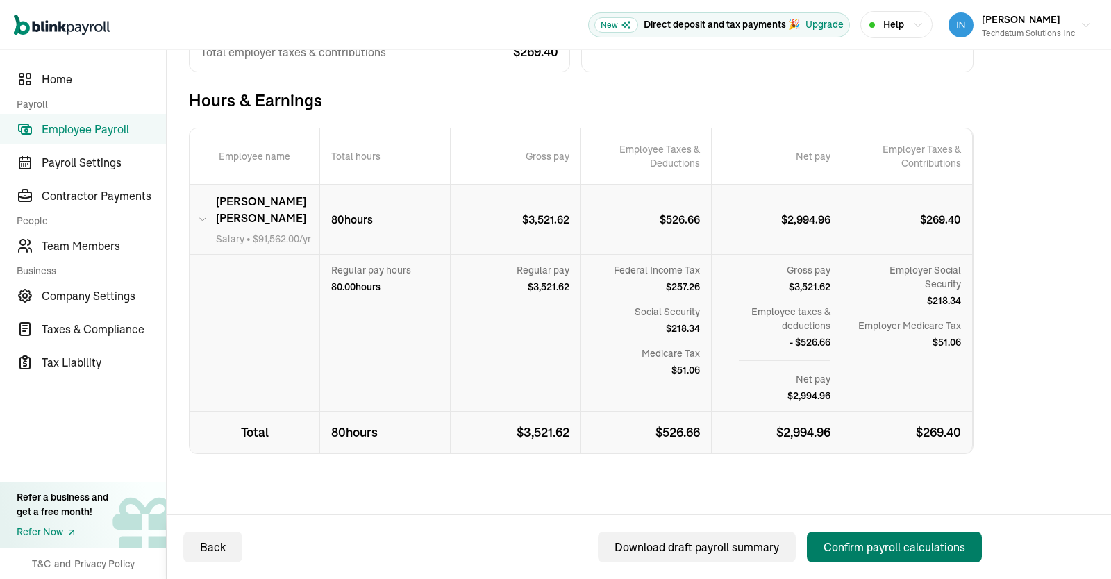
click at [902, 547] on div "Confirm payroll calculations" at bounding box center [894, 547] width 142 height 17
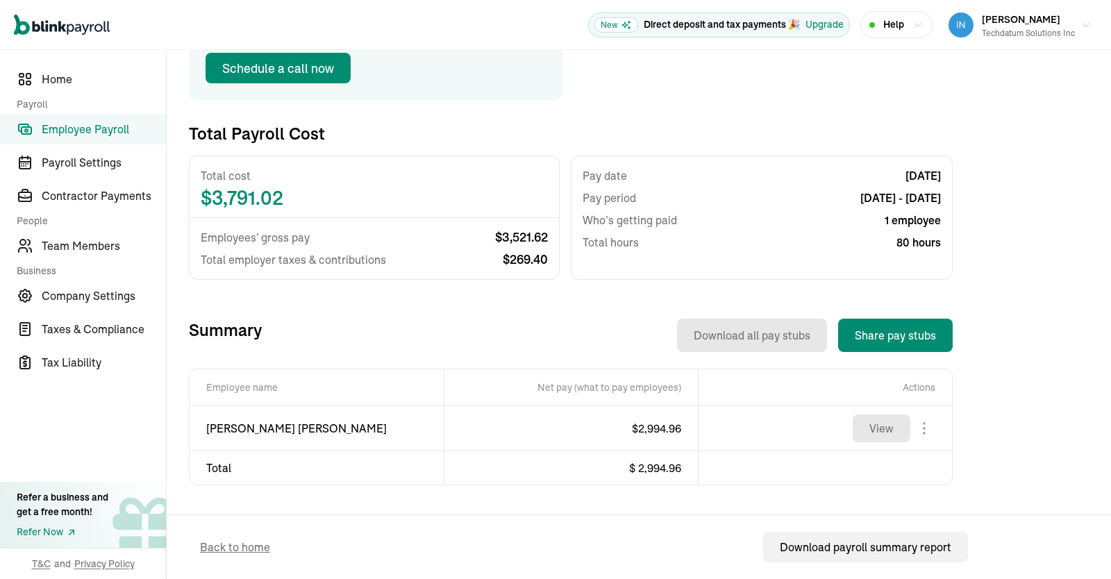
scroll to position [235, 0]
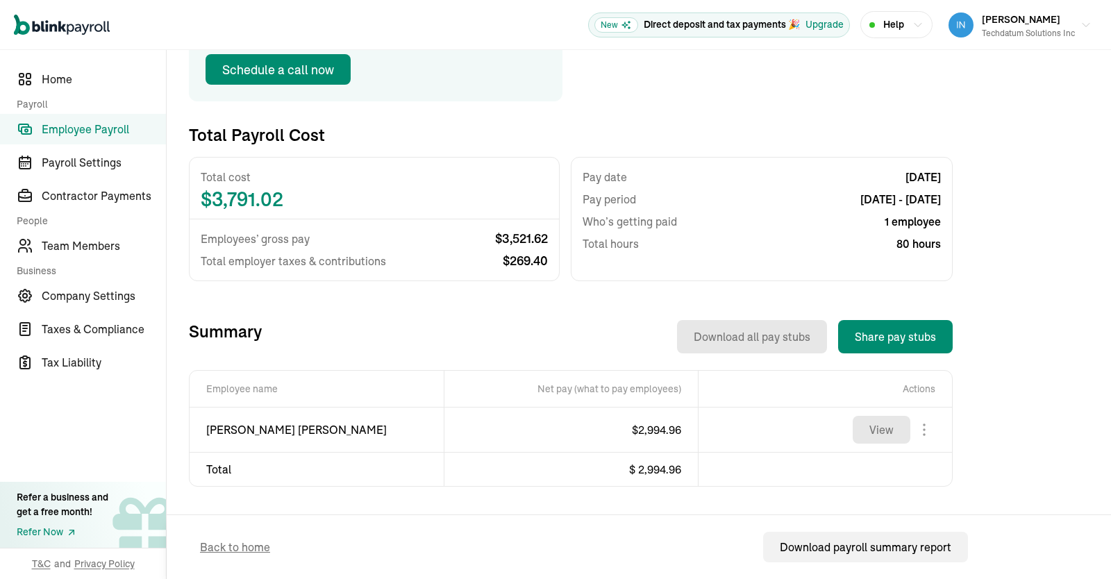
click at [94, 127] on span "Employee Payroll" at bounding box center [104, 129] width 124 height 17
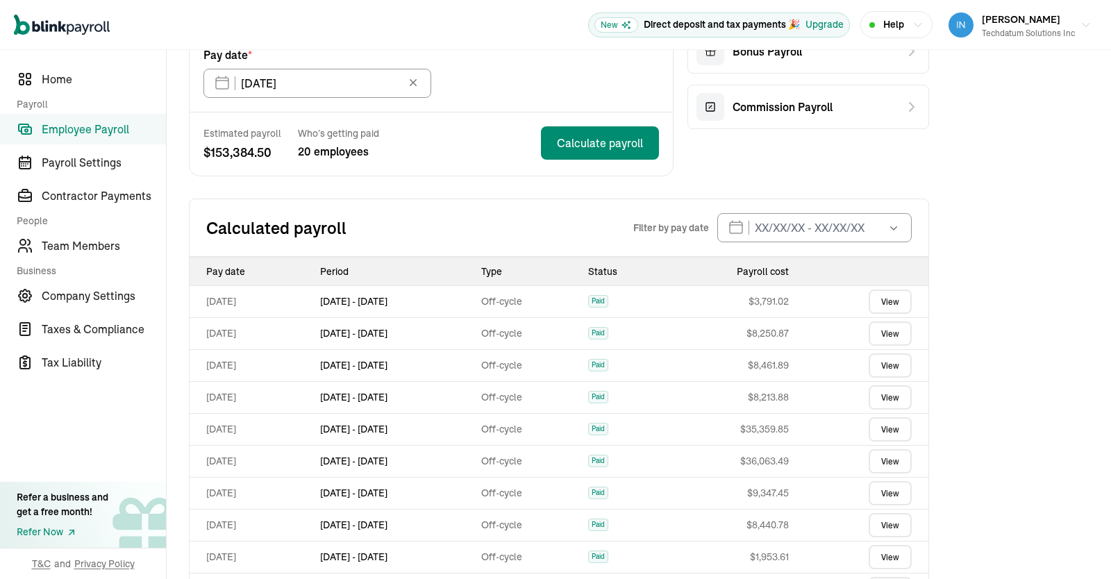
scroll to position [183, 0]
click at [891, 330] on link "View" at bounding box center [889, 333] width 43 height 24
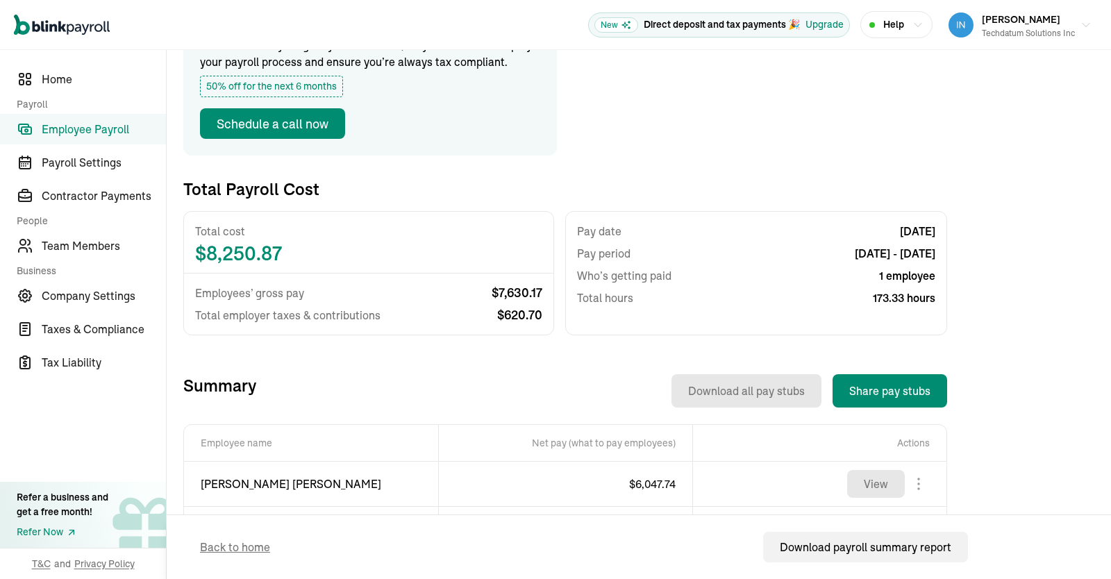
scroll to position [205, 0]
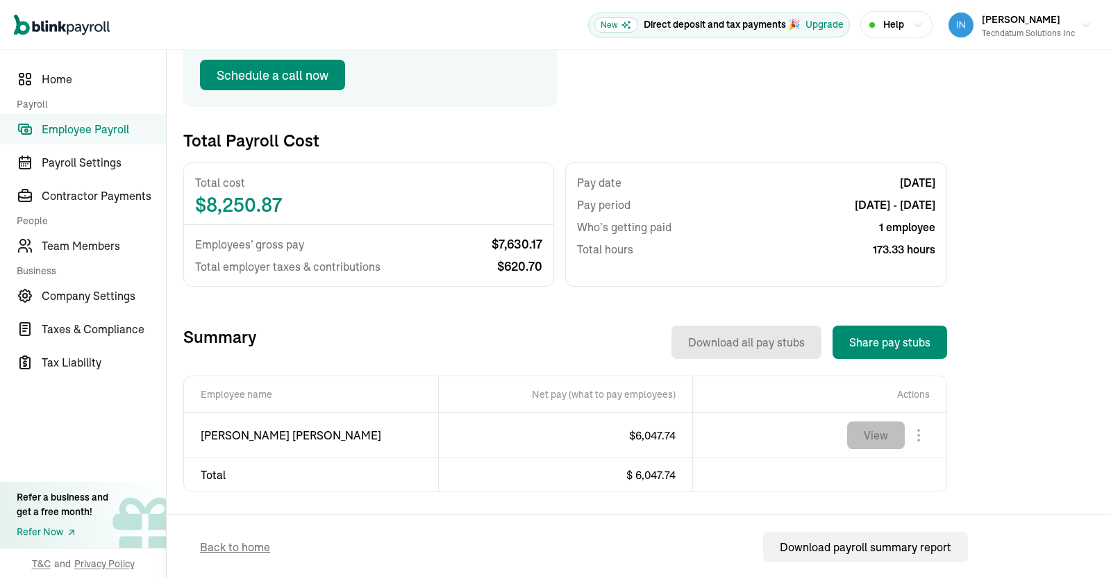
click at [873, 442] on button "View" at bounding box center [876, 435] width 58 height 28
click at [873, 540] on div "Download payroll summary report" at bounding box center [864, 547] width 171 height 17
click at [1007, 341] on div "Back to Employee Payroll Off-cycle Payroll Introducing Full-Service Payroll 🎉 W…" at bounding box center [639, 212] width 944 height 735
click at [1028, 279] on div "Back to Employee Payroll Off-cycle Payroll Introducing Full-Service Payroll 🎉 W…" at bounding box center [639, 212] width 944 height 735
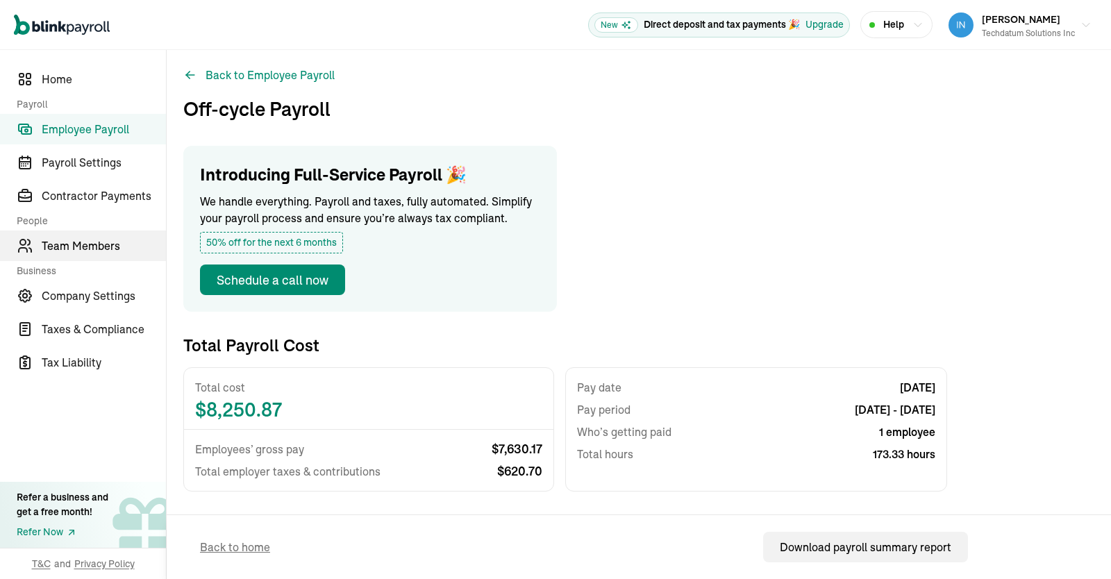
click at [104, 245] on span "Team Members" at bounding box center [104, 245] width 124 height 17
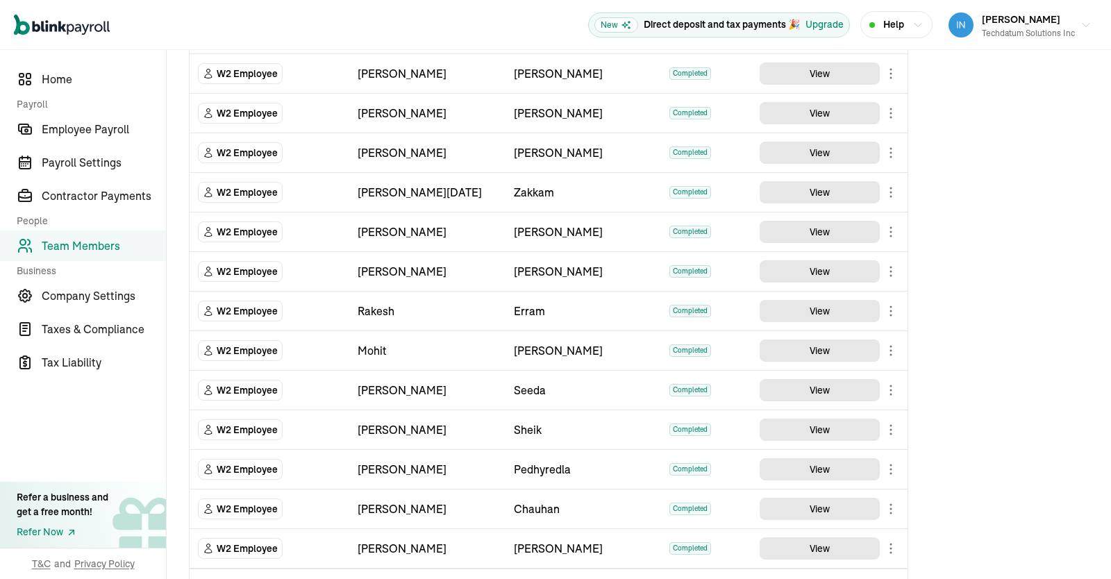
scroll to position [417, 0]
